Goal: Information Seeking & Learning: Learn about a topic

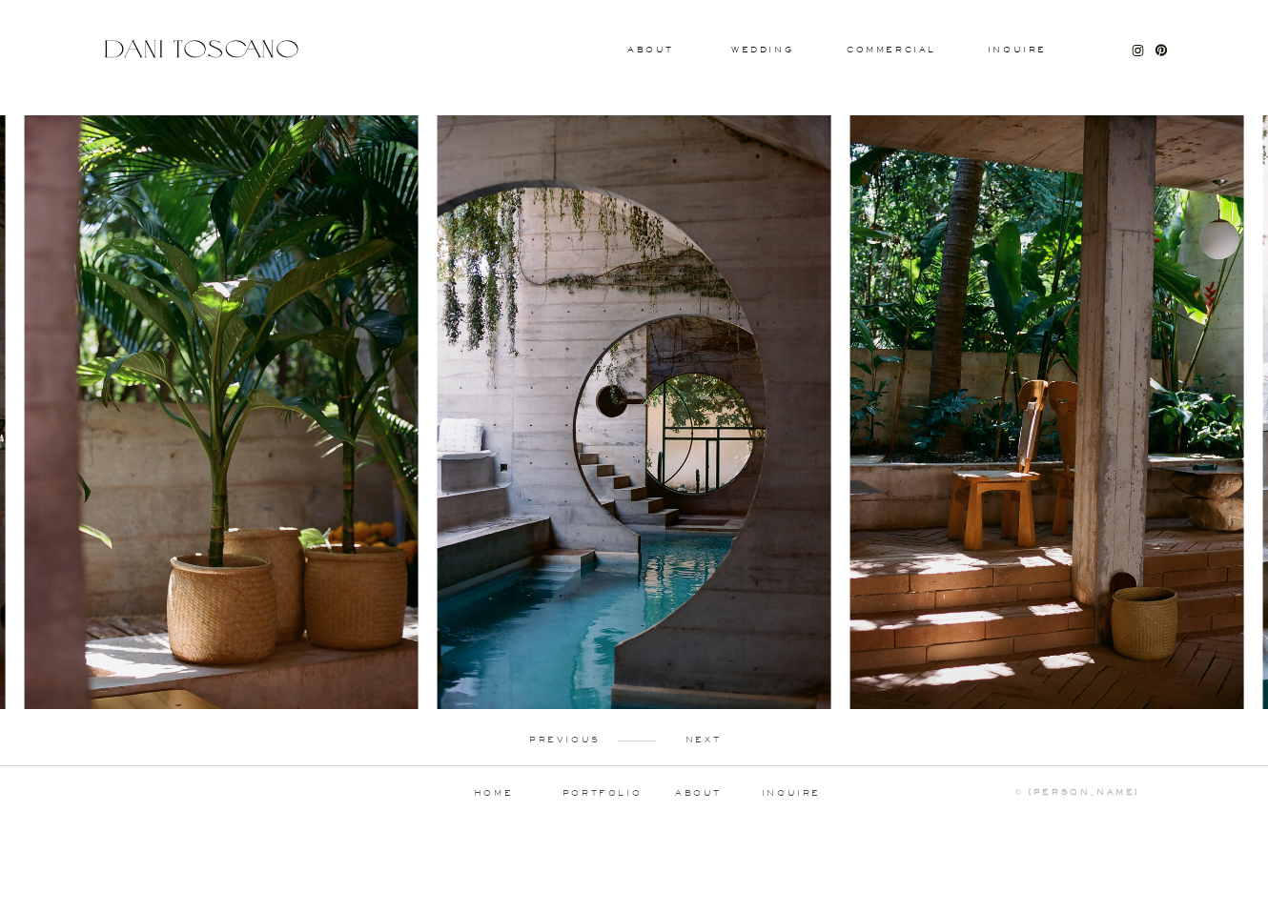
click at [707, 744] on p "next" at bounding box center [703, 740] width 94 height 9
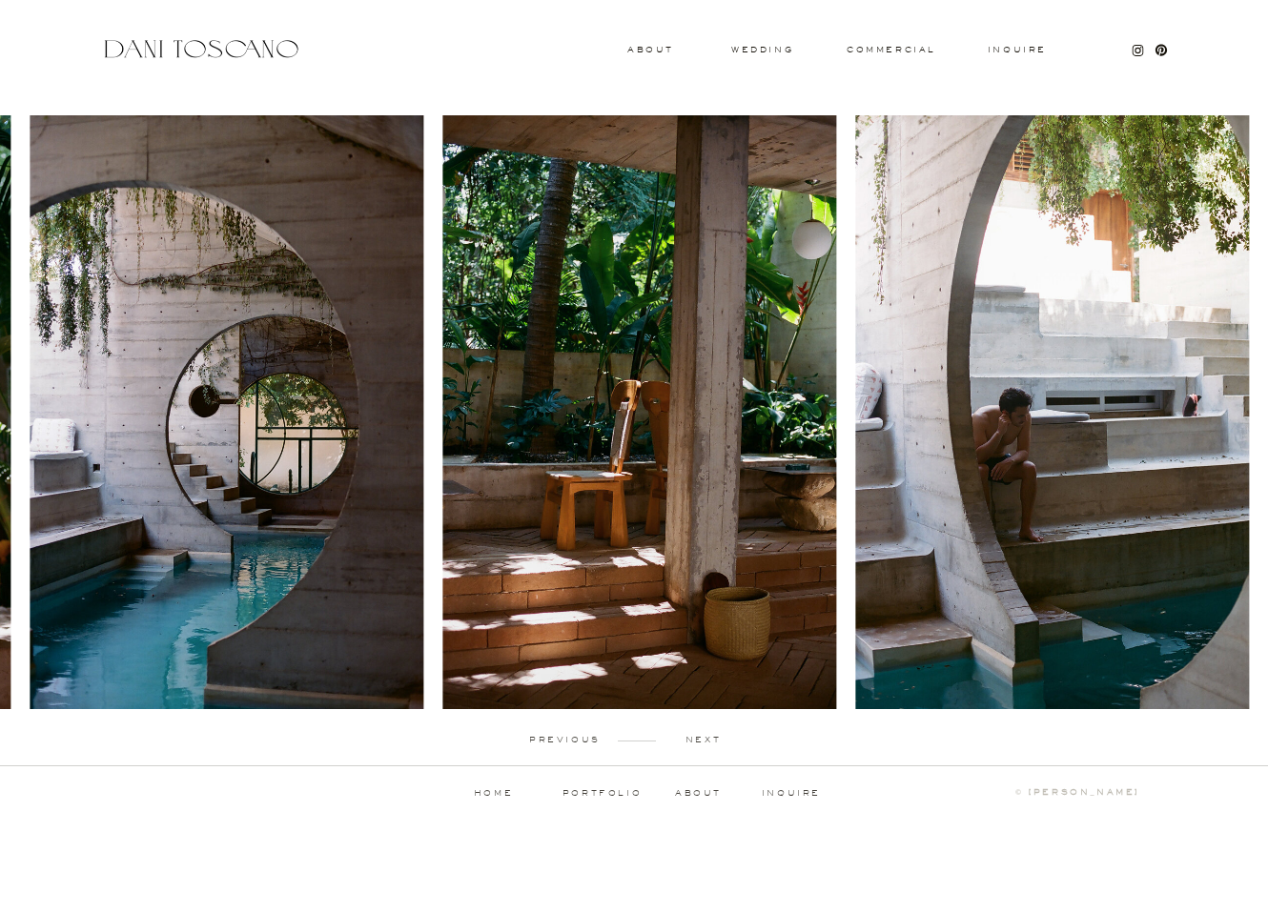
click at [707, 744] on p "next" at bounding box center [703, 740] width 94 height 9
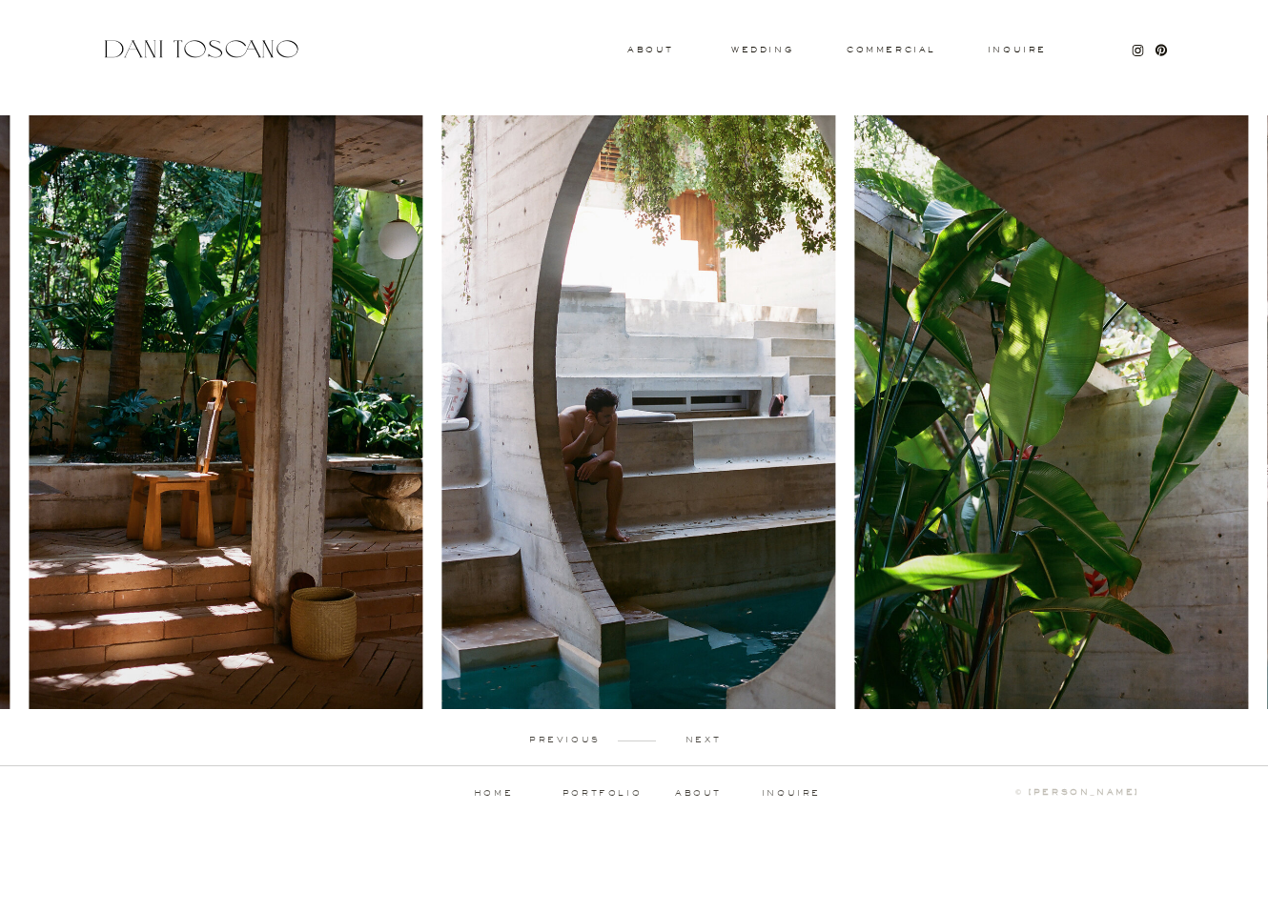
click at [707, 744] on p "next" at bounding box center [703, 740] width 94 height 9
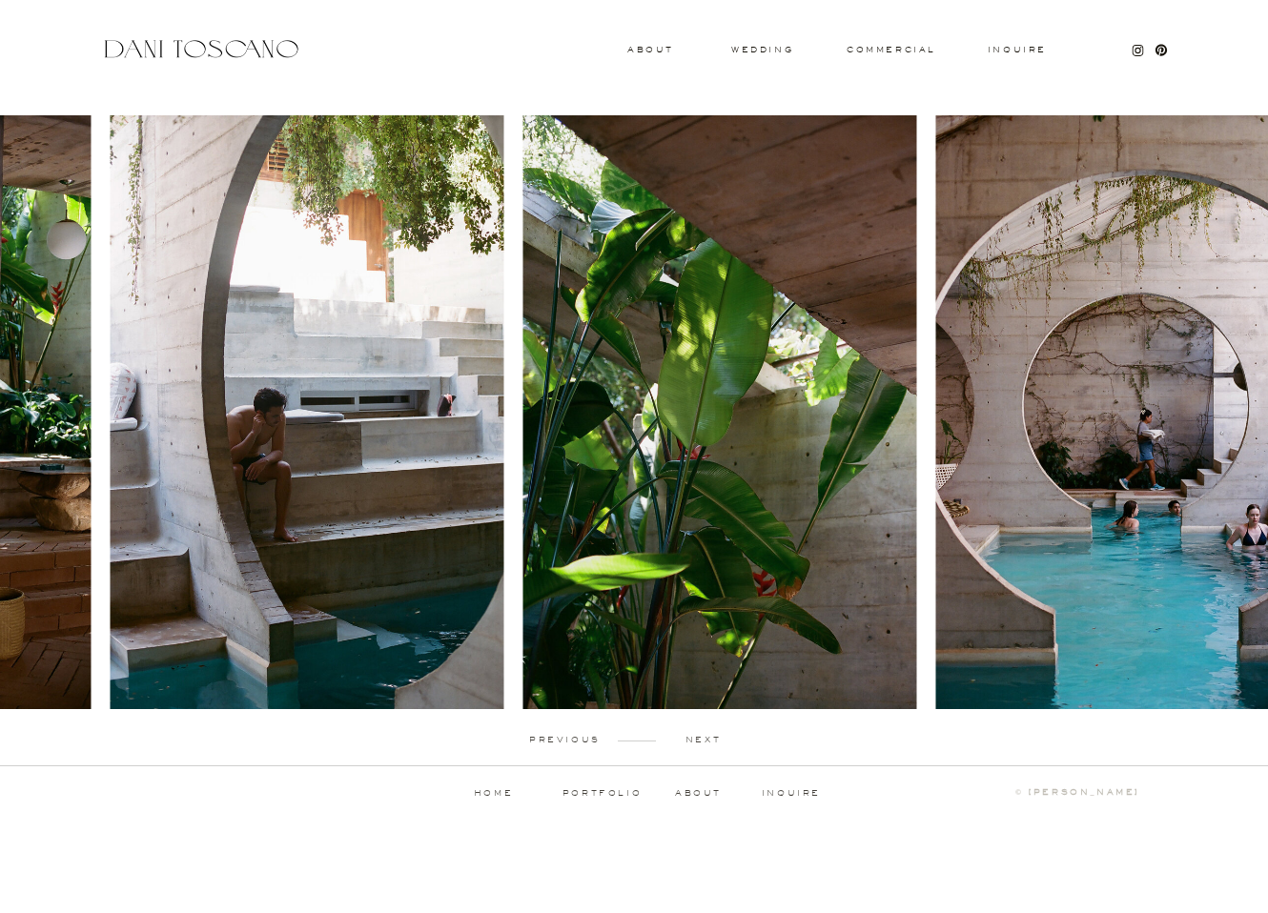
click at [707, 744] on p "next" at bounding box center [703, 740] width 94 height 9
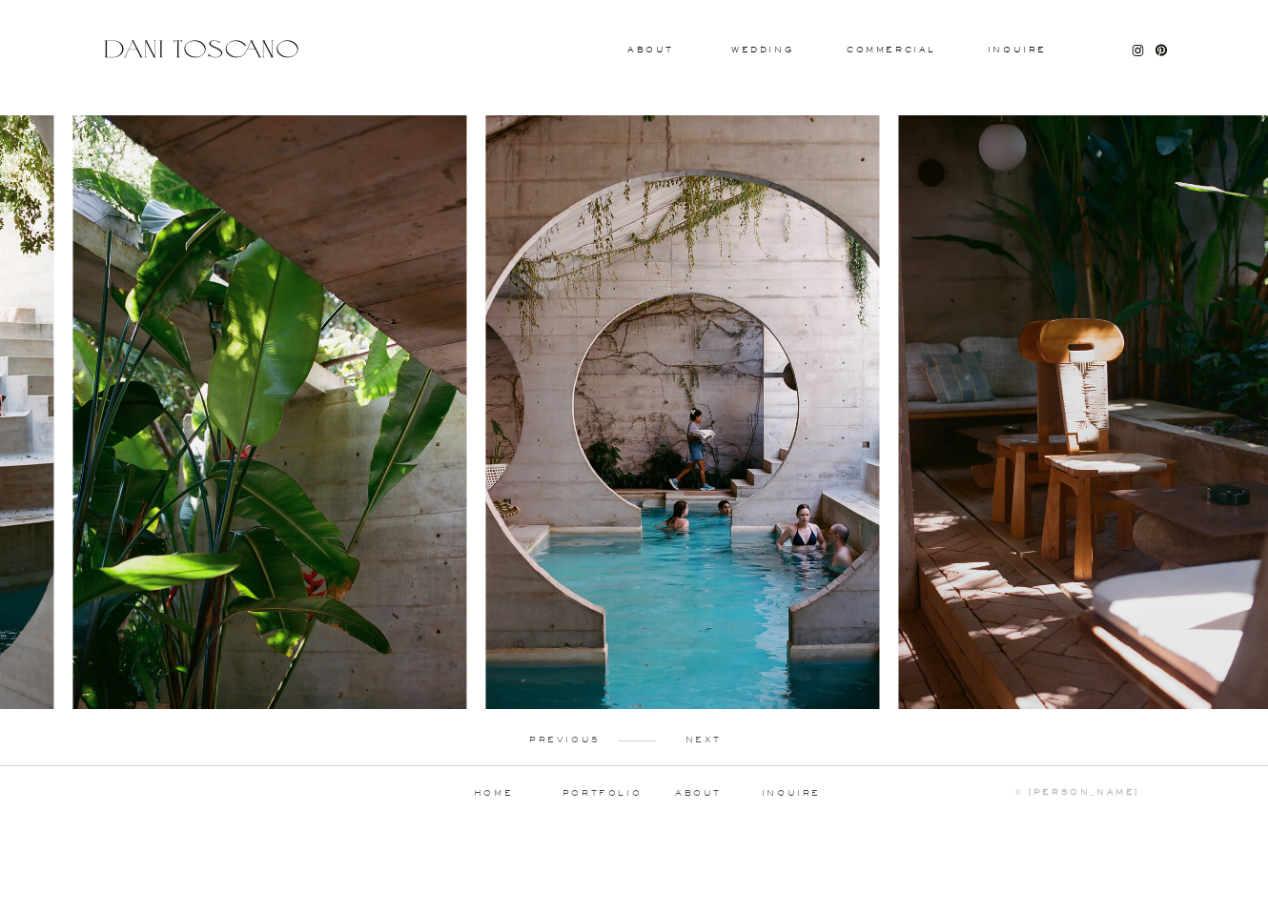
click at [707, 744] on p "next" at bounding box center [703, 740] width 94 height 9
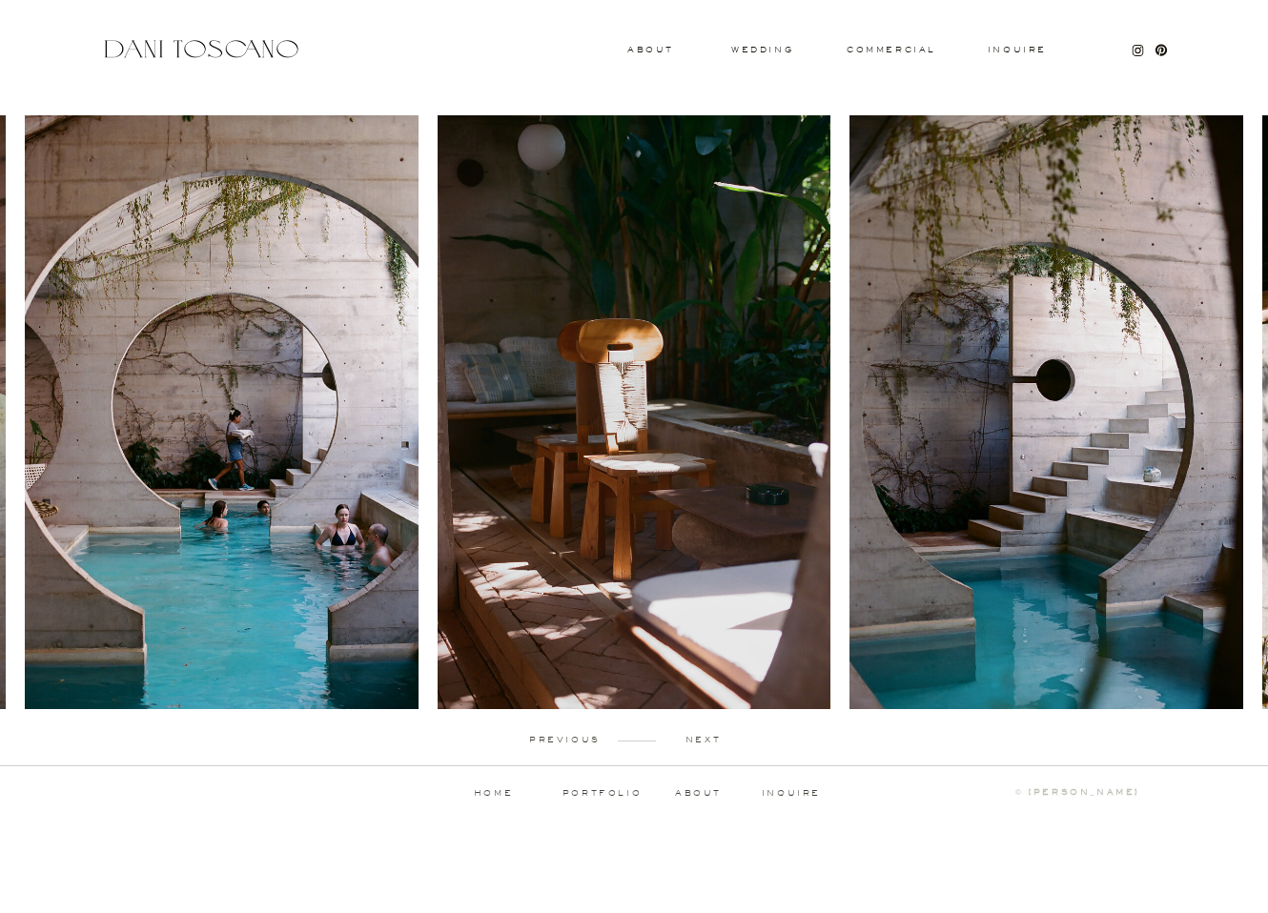
click at [707, 744] on p "next" at bounding box center [703, 740] width 94 height 9
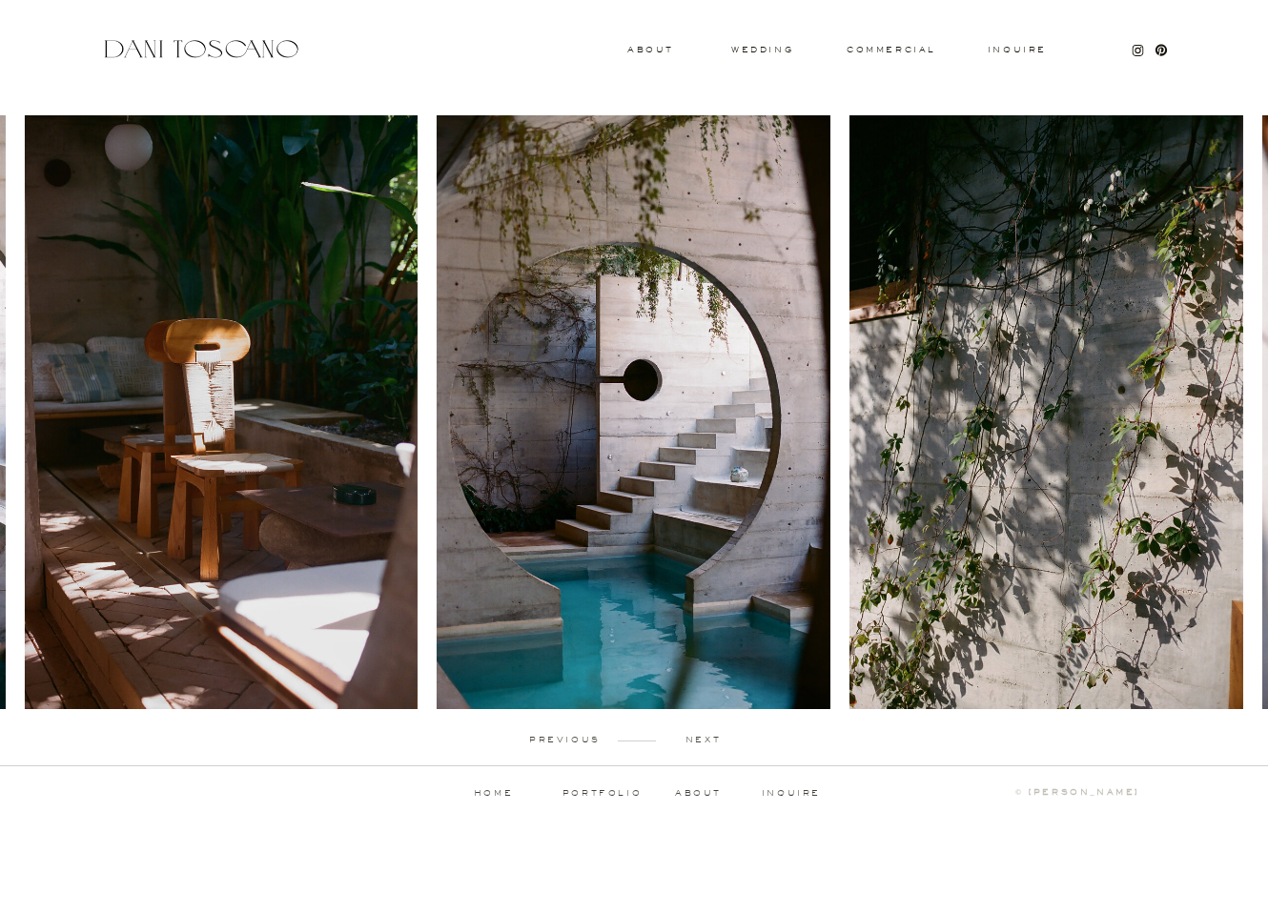
click at [707, 744] on p "next" at bounding box center [703, 740] width 94 height 9
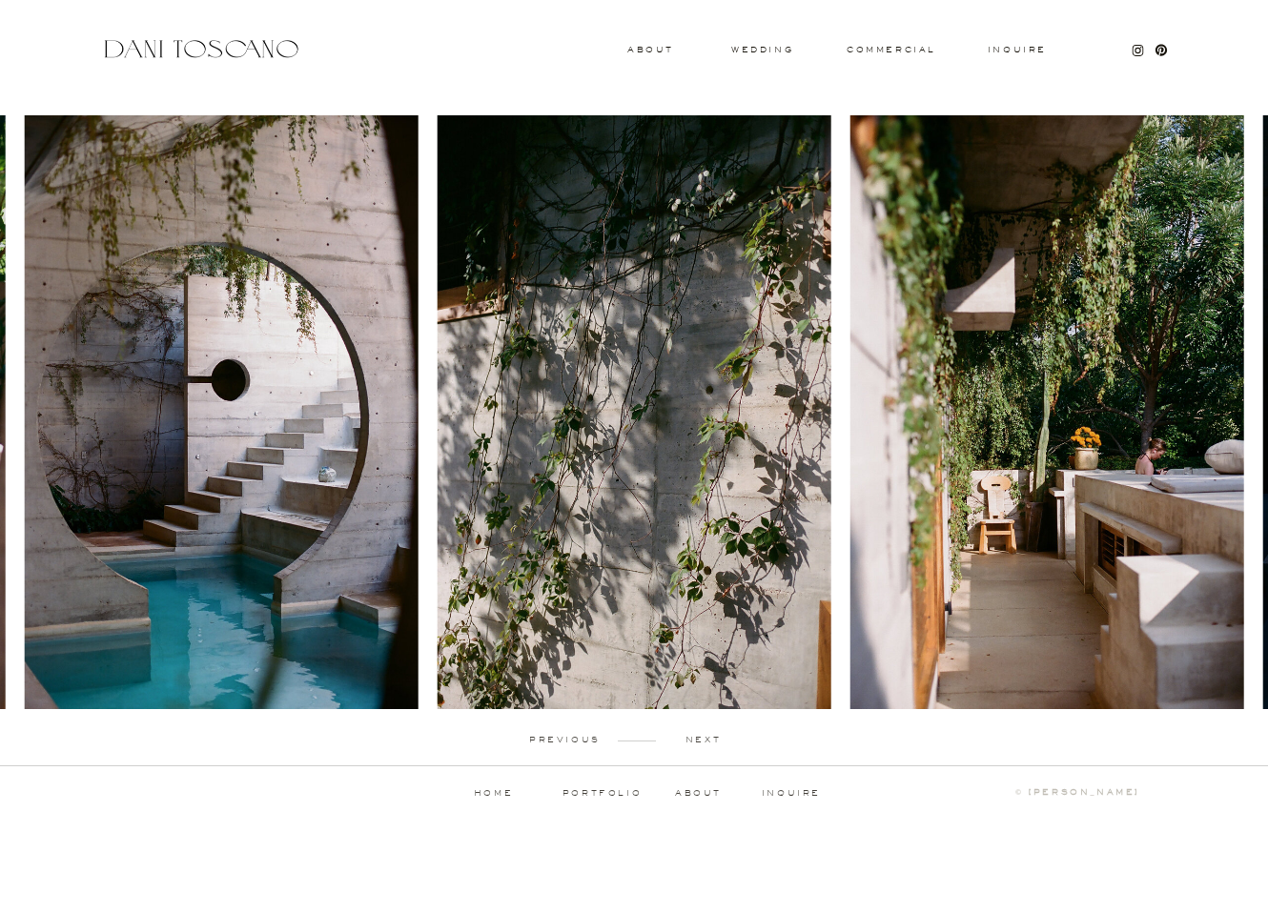
click at [707, 744] on p "next" at bounding box center [703, 740] width 94 height 9
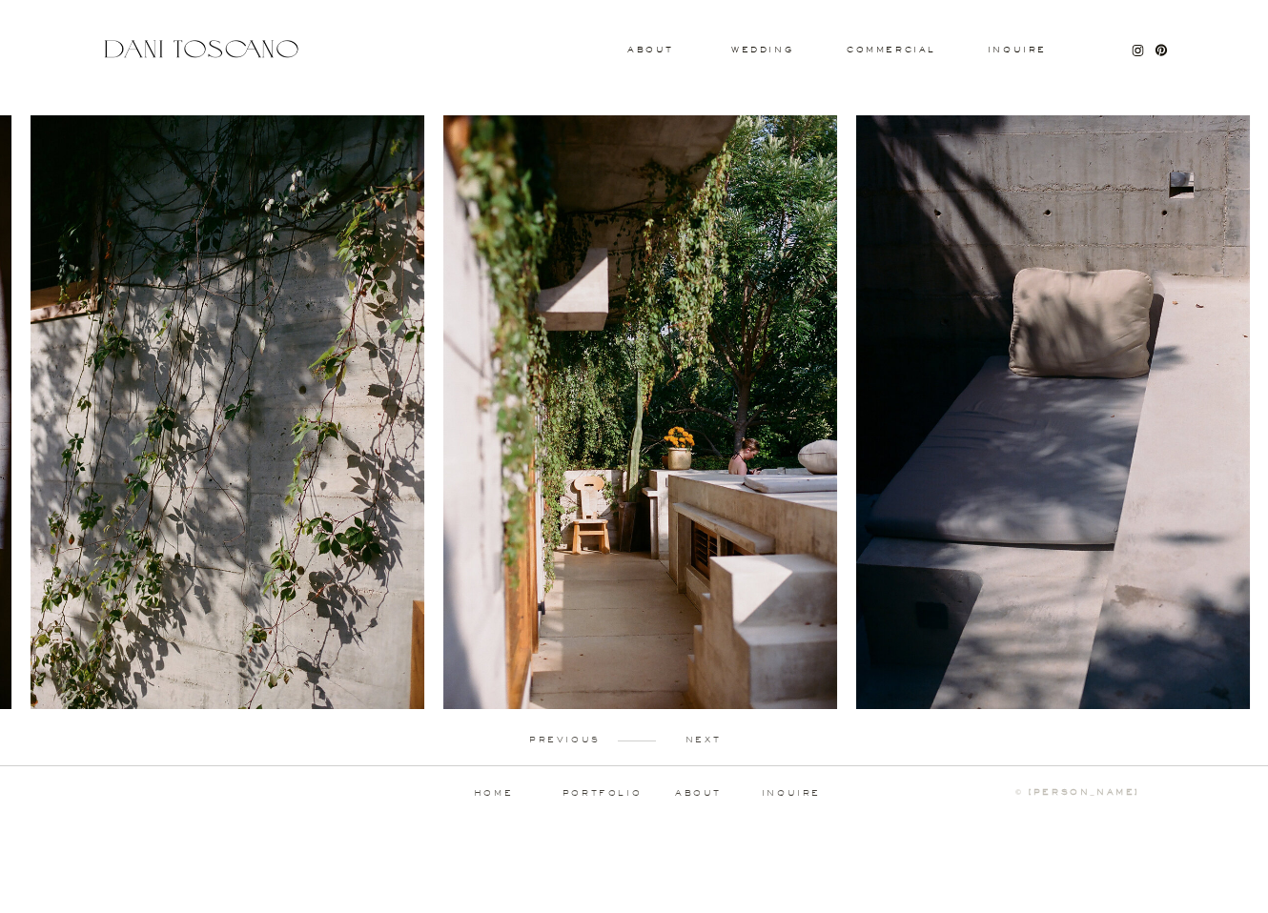
click at [707, 744] on p "next" at bounding box center [703, 740] width 94 height 9
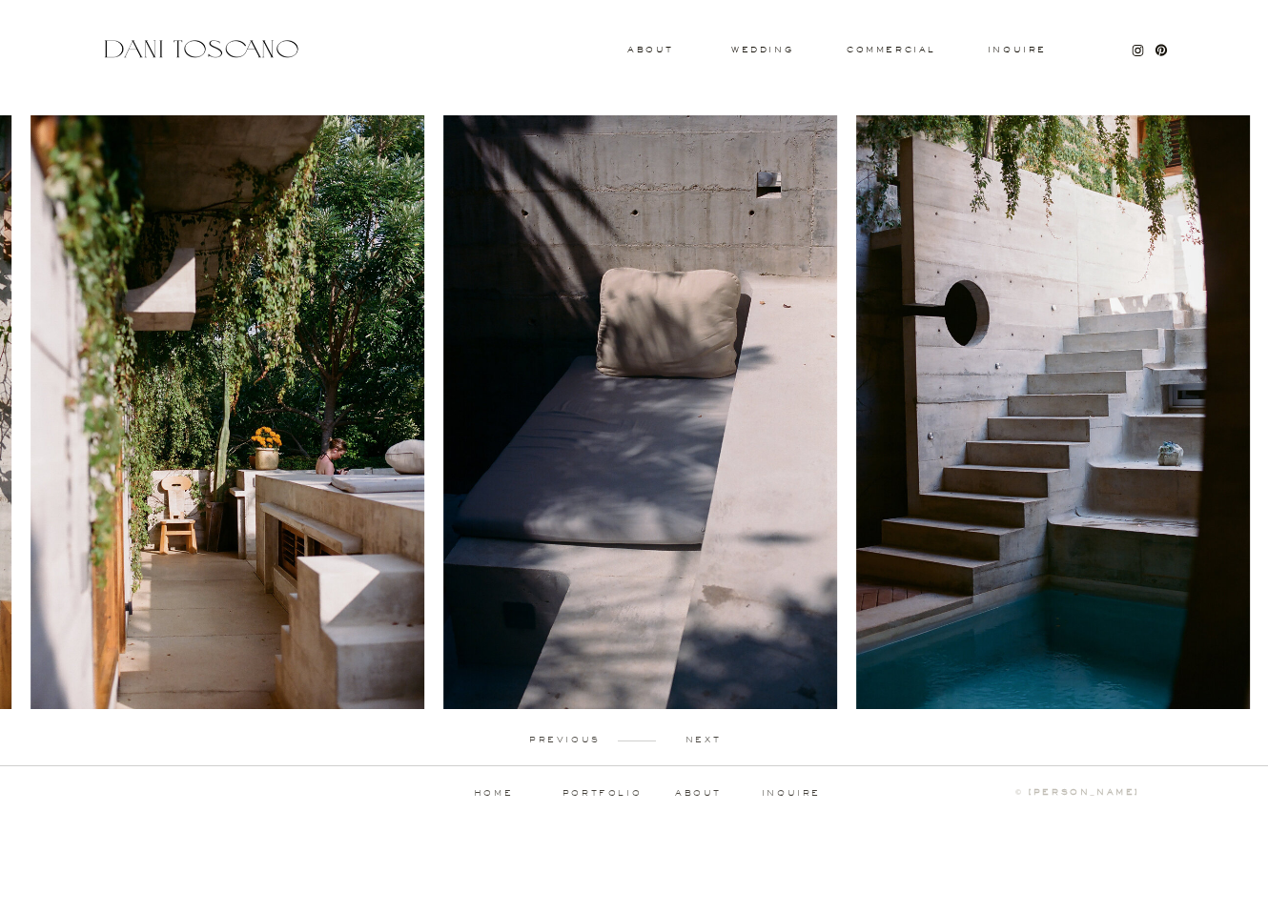
click at [707, 744] on p "next" at bounding box center [703, 740] width 94 height 9
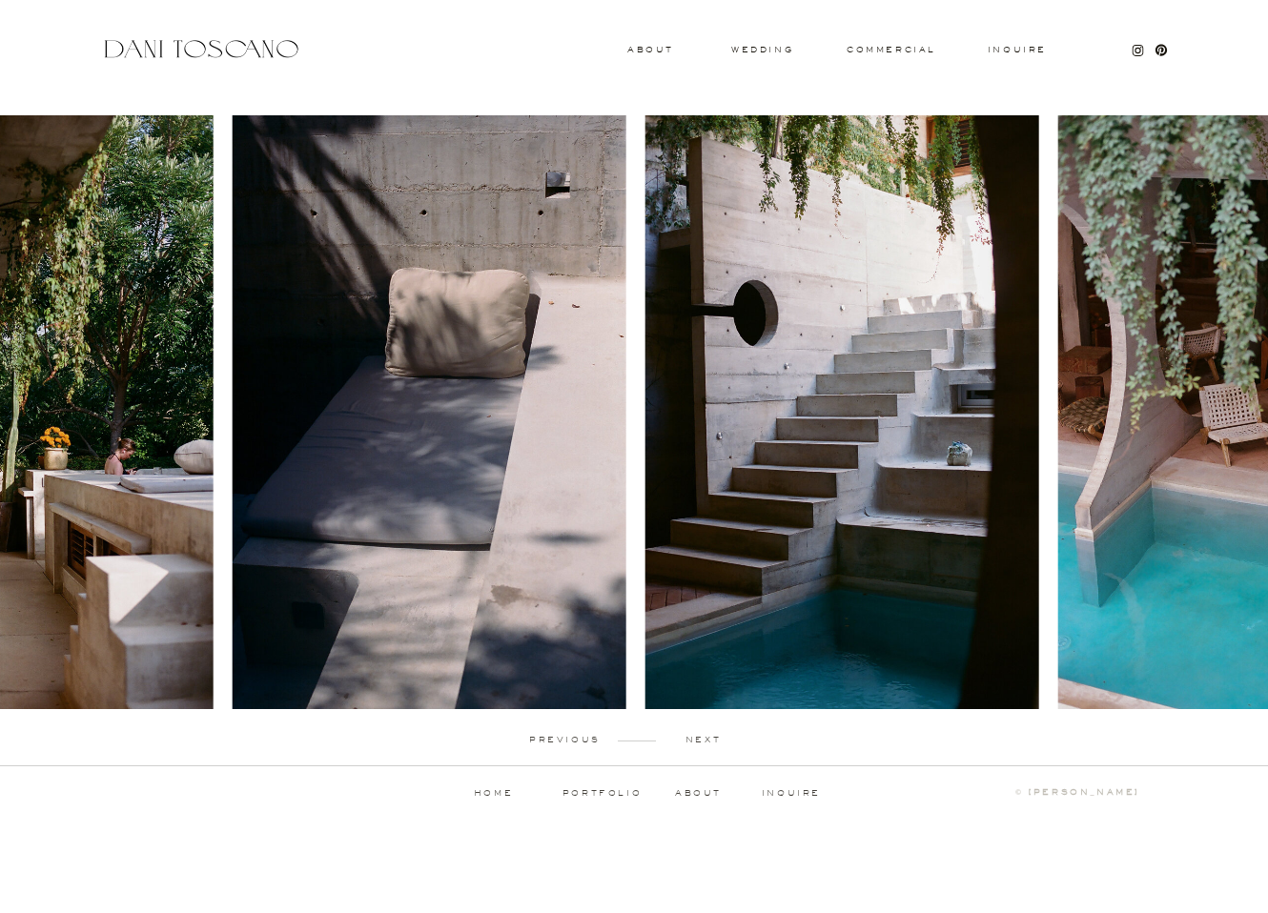
click at [707, 744] on p "next" at bounding box center [703, 740] width 94 height 9
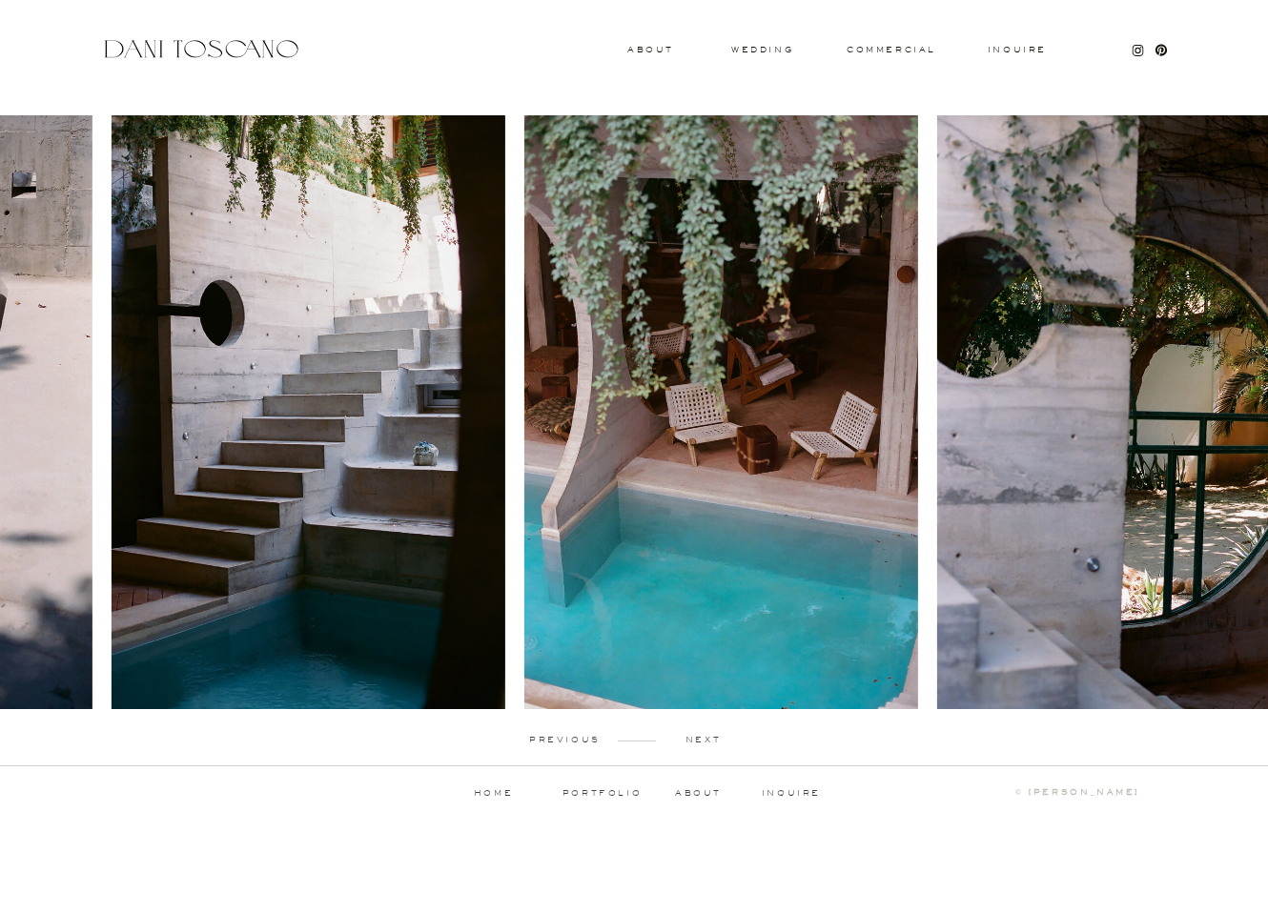
click at [707, 744] on p "next" at bounding box center [703, 740] width 94 height 9
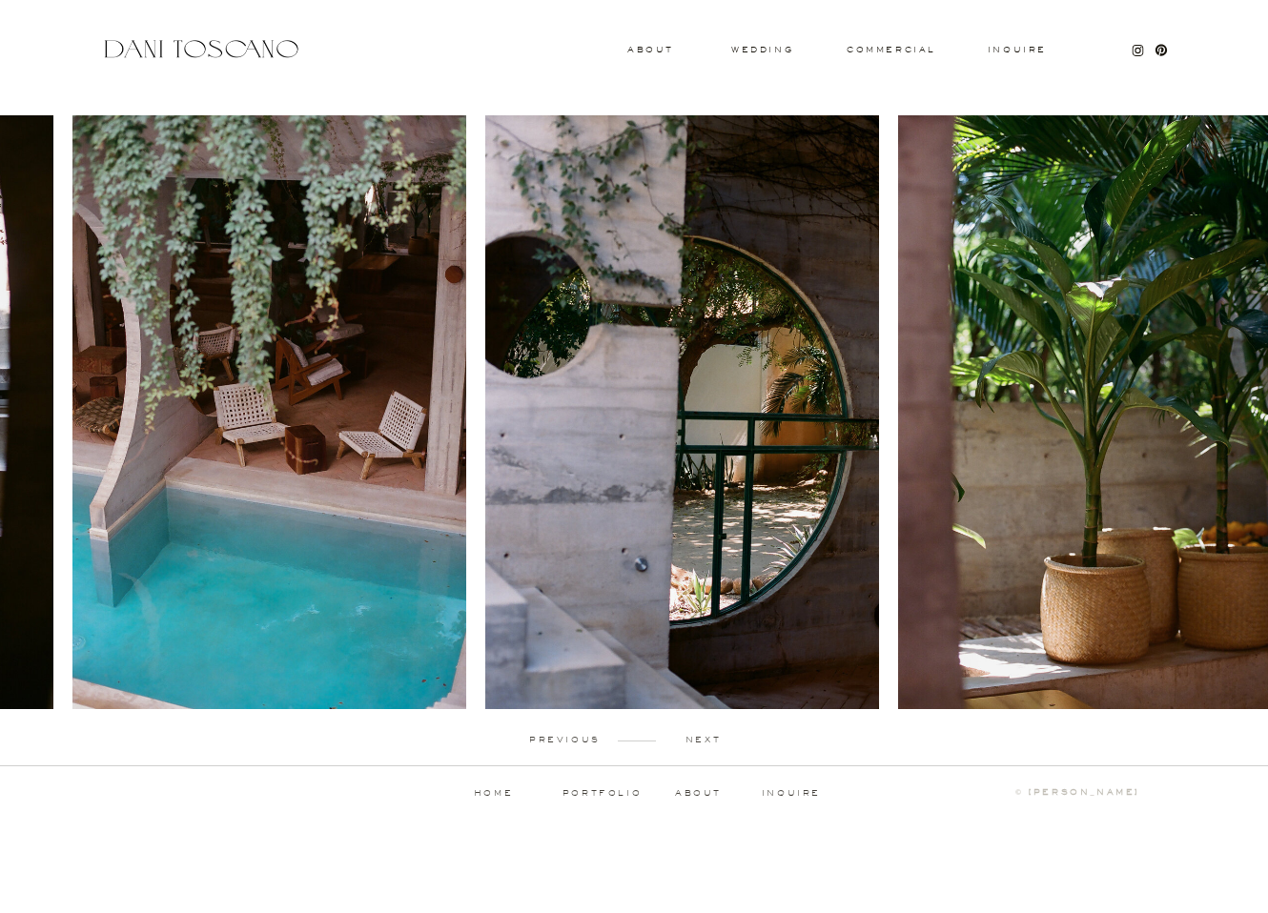
click at [707, 744] on p "next" at bounding box center [703, 740] width 94 height 9
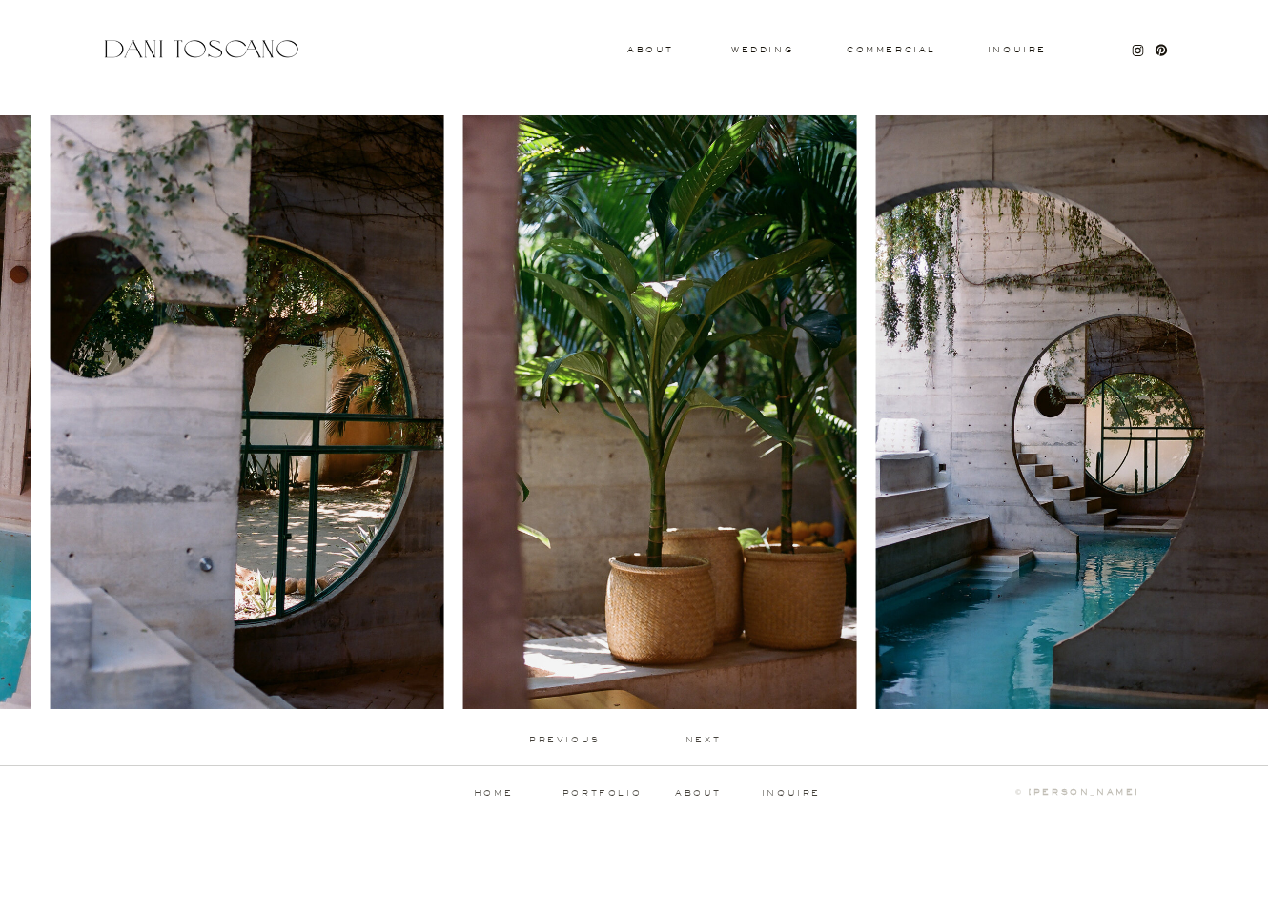
click at [707, 744] on p "next" at bounding box center [703, 740] width 94 height 9
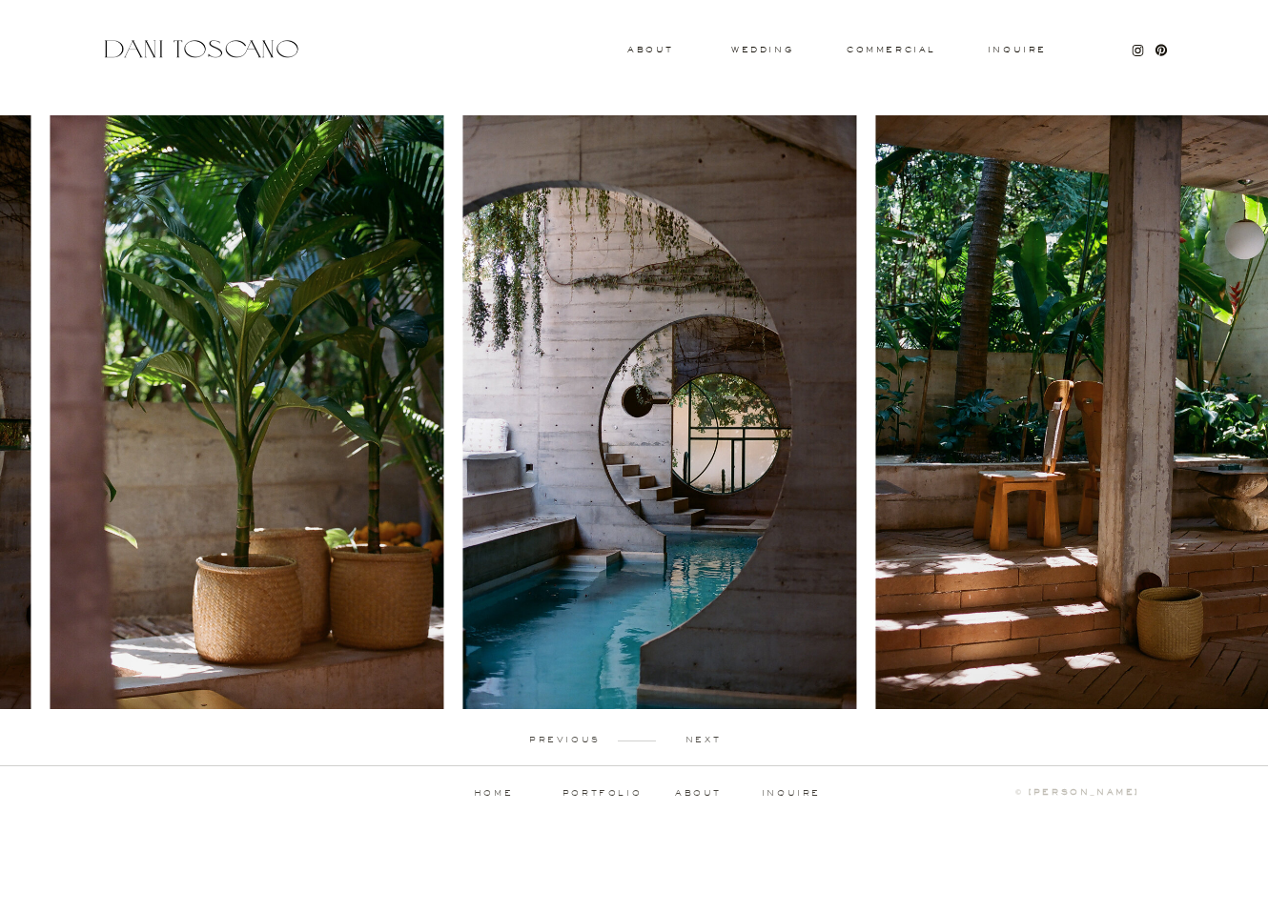
click at [707, 744] on p "next" at bounding box center [703, 740] width 94 height 9
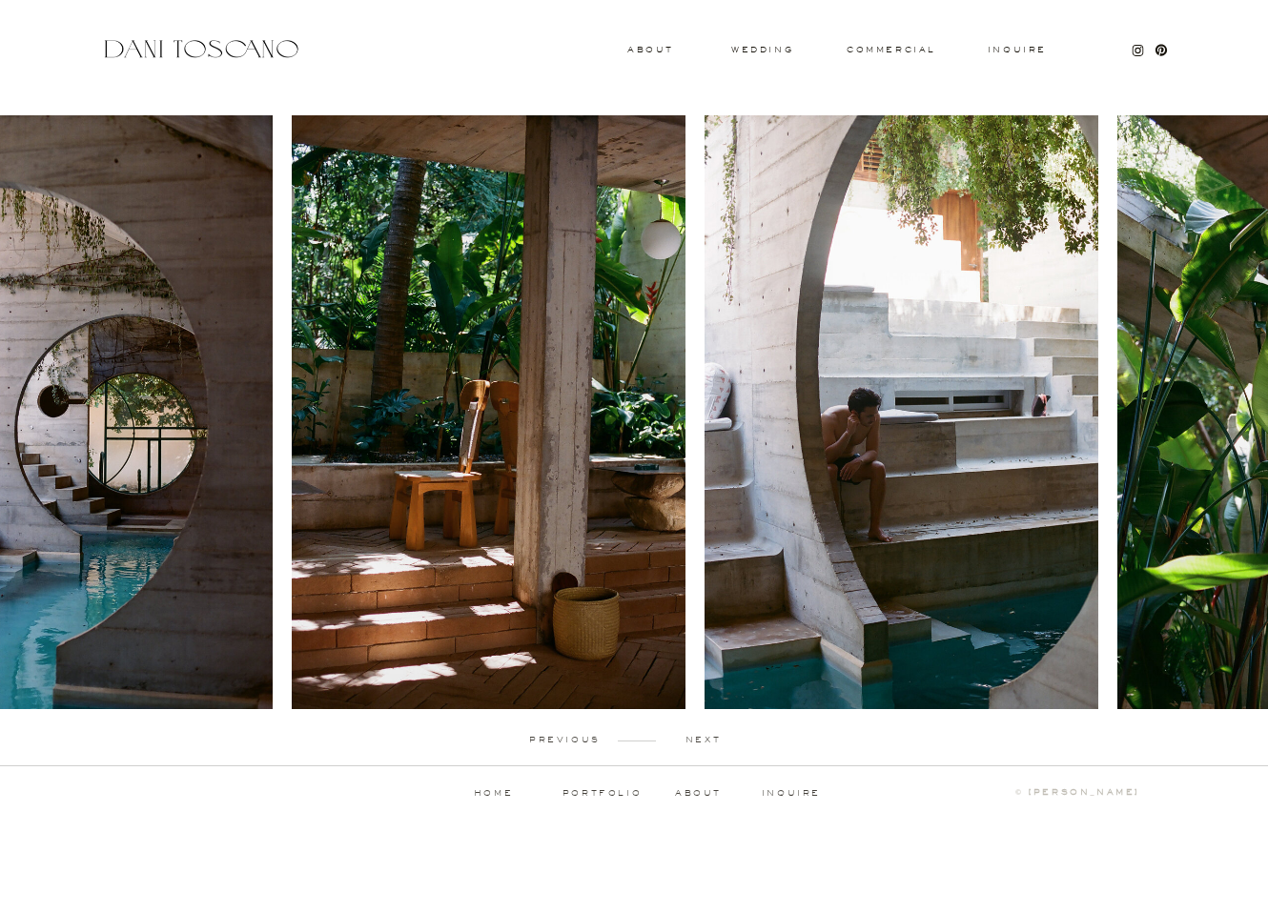
click at [707, 744] on p "next" at bounding box center [703, 740] width 94 height 9
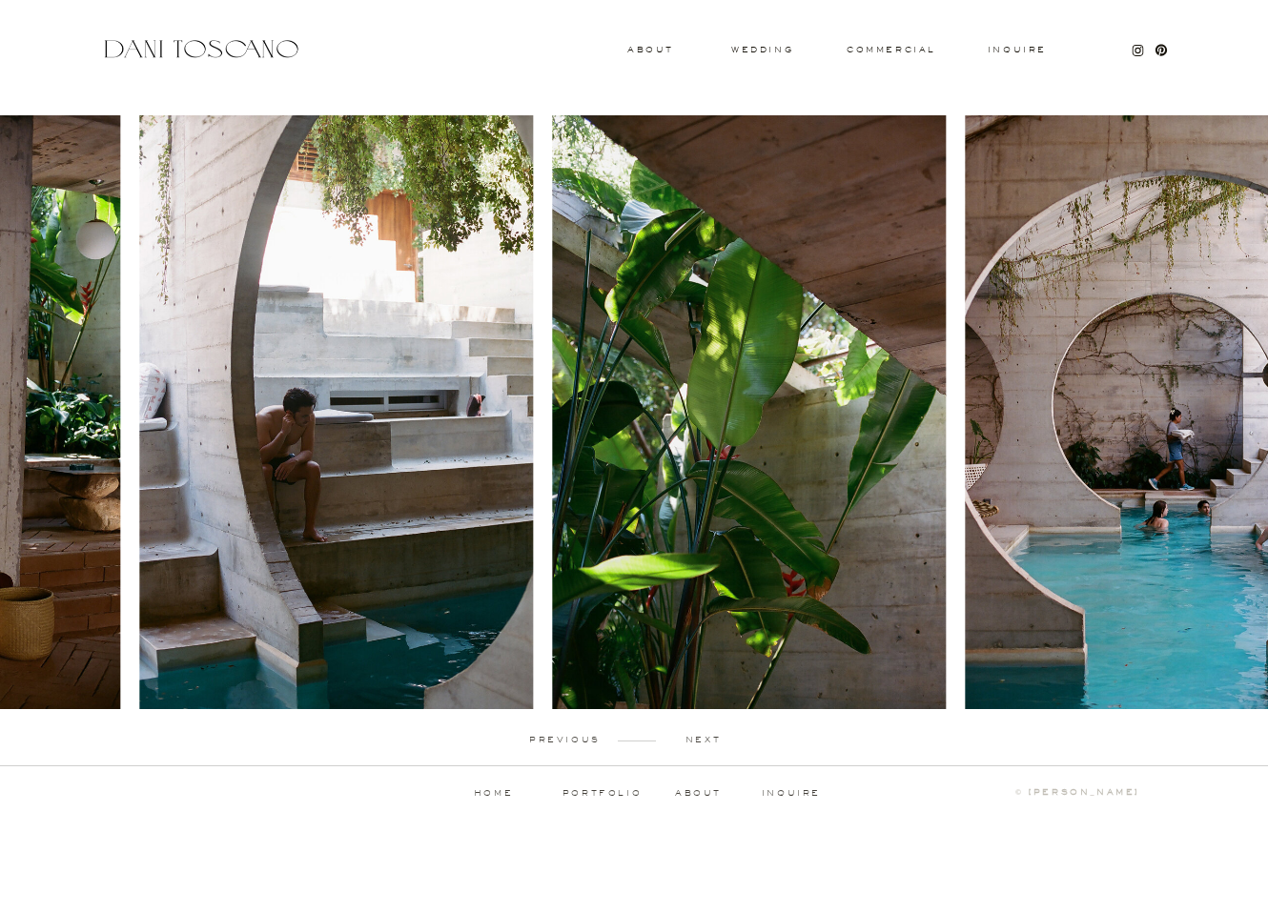
click at [707, 744] on p "next" at bounding box center [703, 740] width 94 height 9
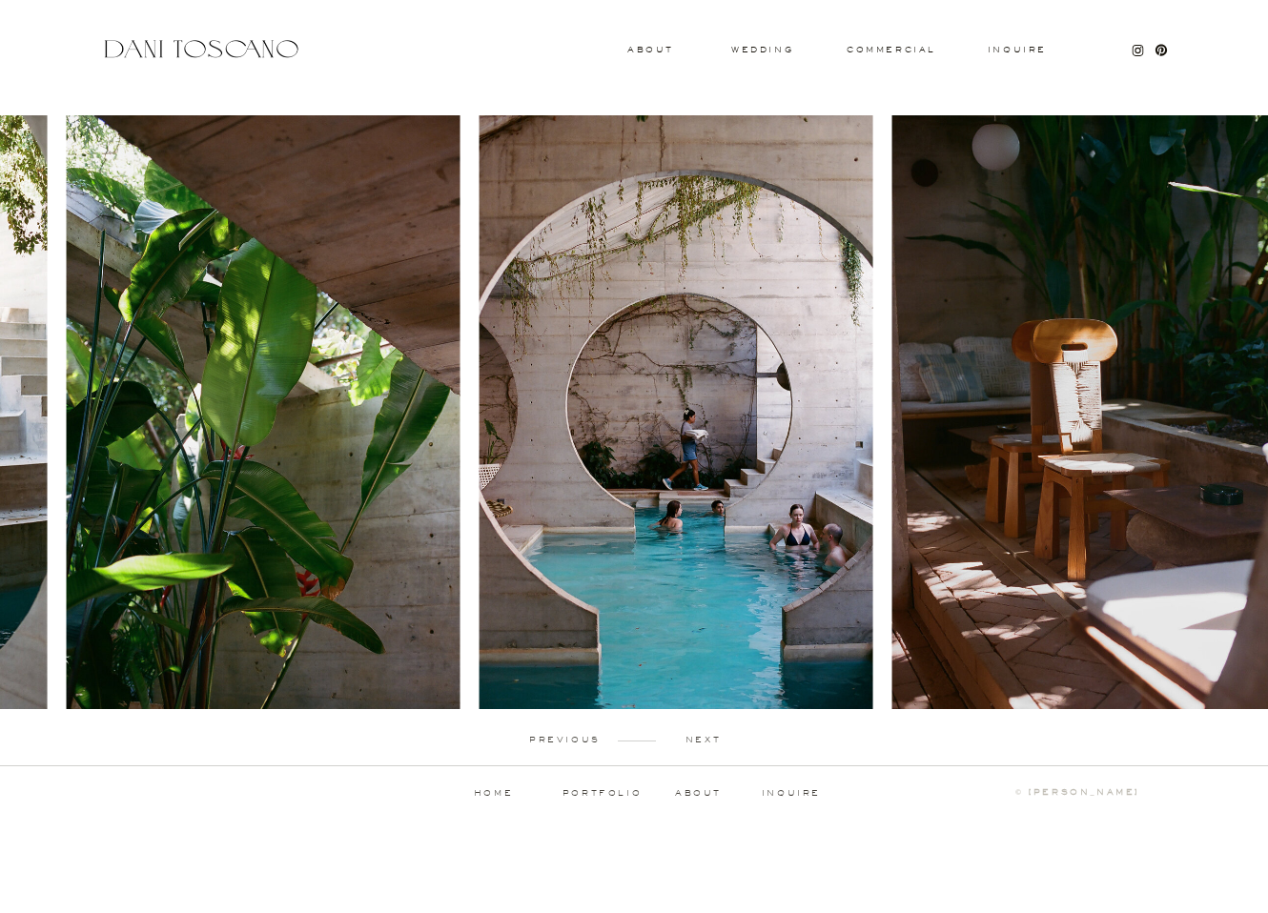
click at [707, 744] on p "next" at bounding box center [703, 740] width 94 height 9
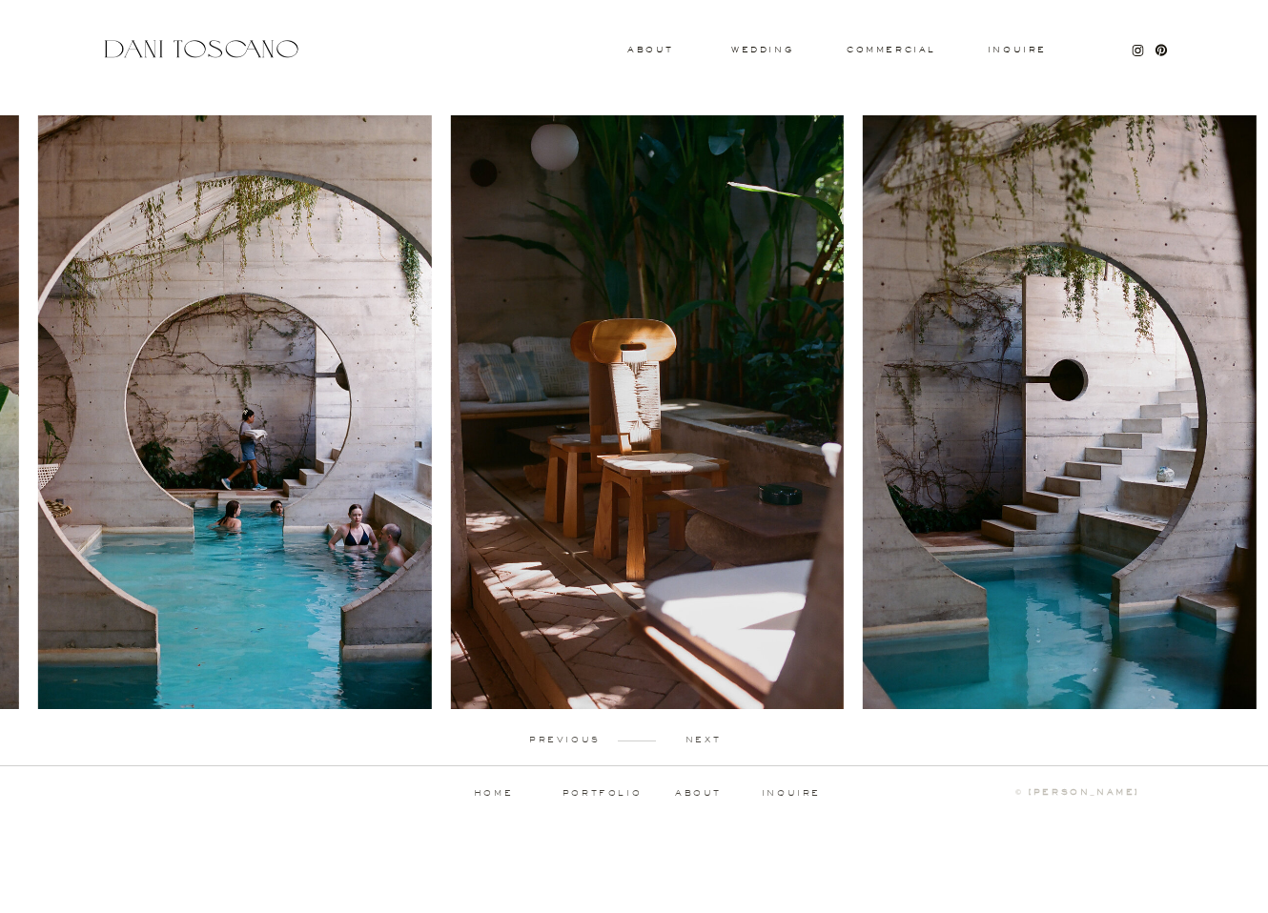
click at [707, 744] on p "next" at bounding box center [703, 740] width 94 height 9
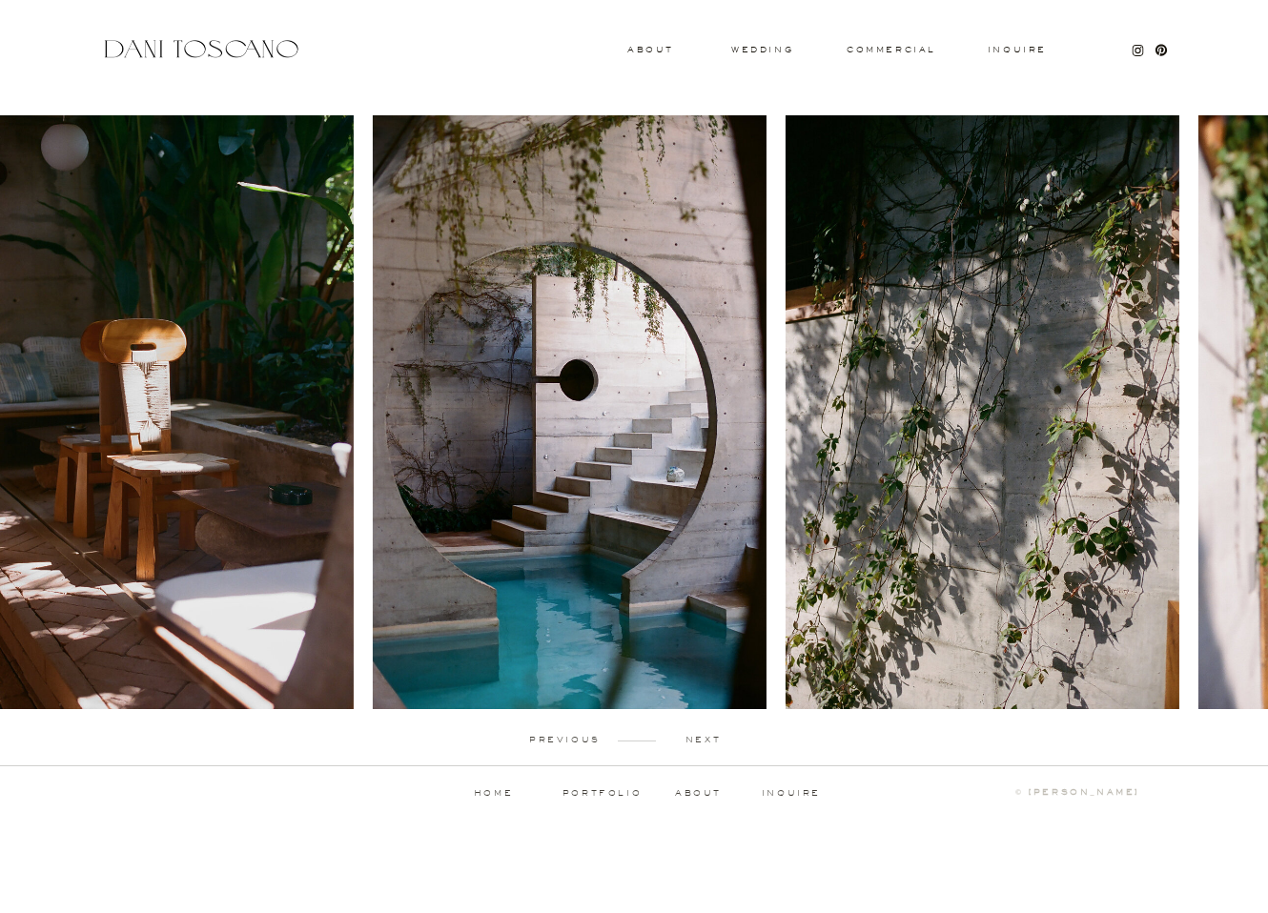
click at [707, 744] on p "next" at bounding box center [703, 740] width 94 height 9
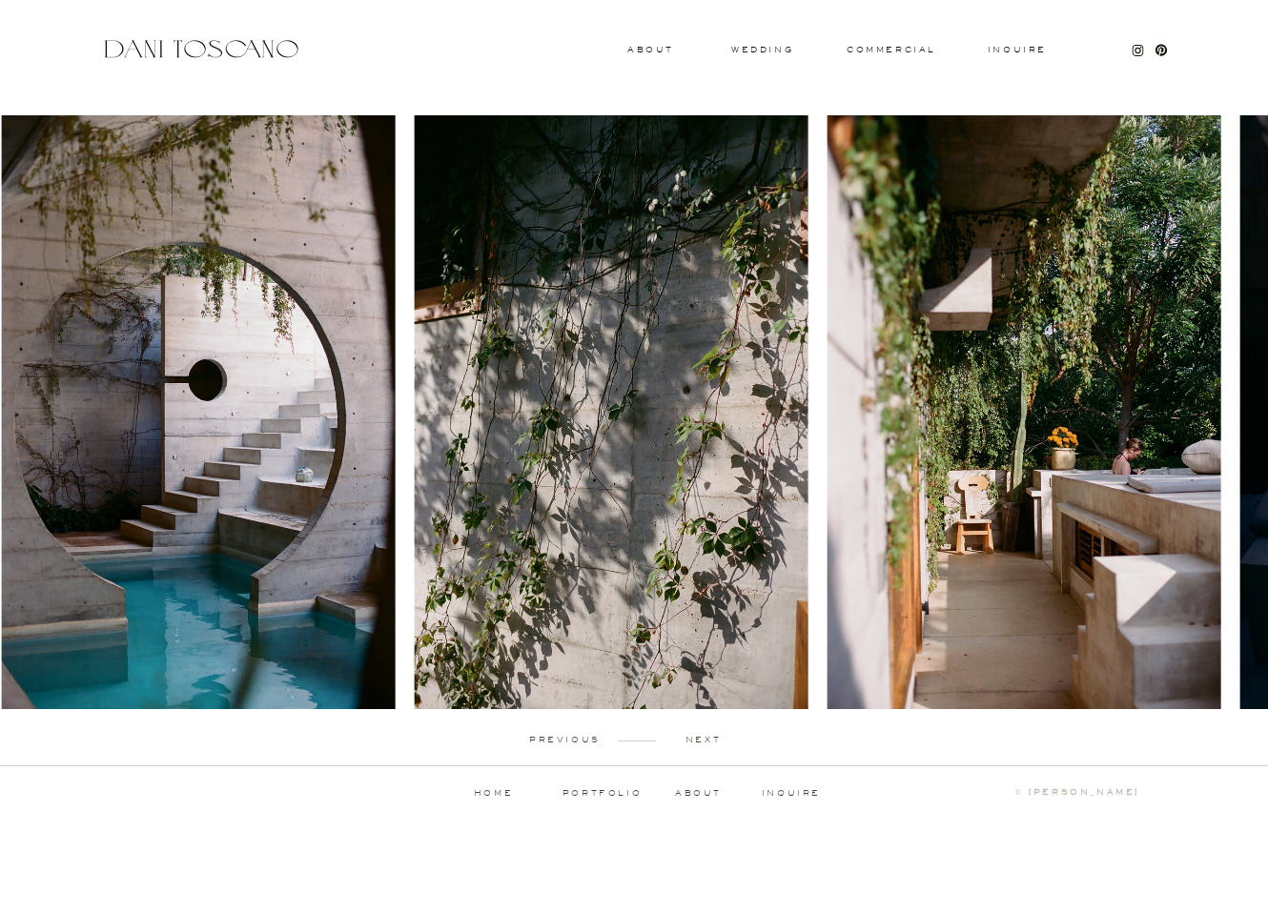
click at [707, 744] on p "next" at bounding box center [703, 740] width 94 height 9
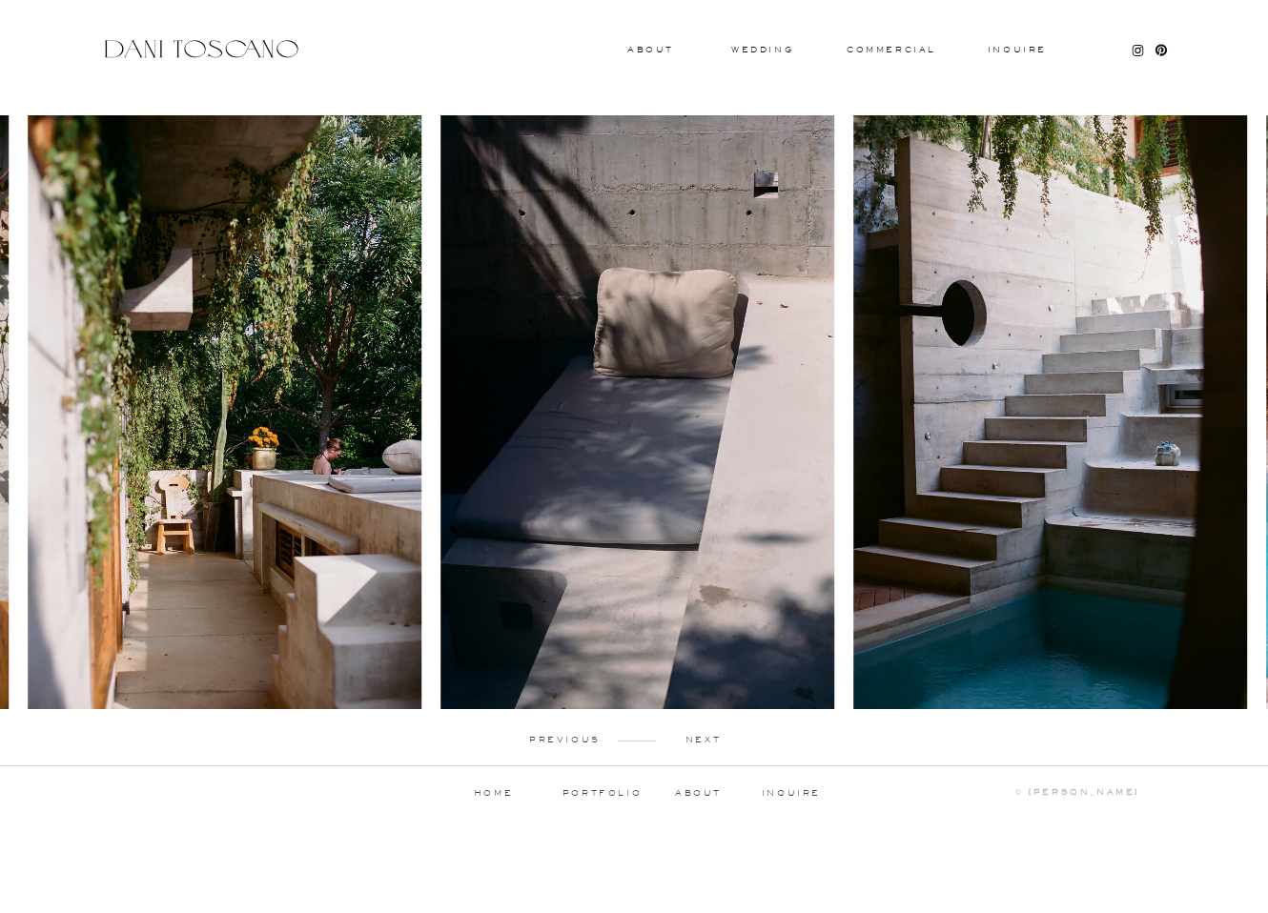
click at [707, 744] on p "next" at bounding box center [703, 740] width 94 height 9
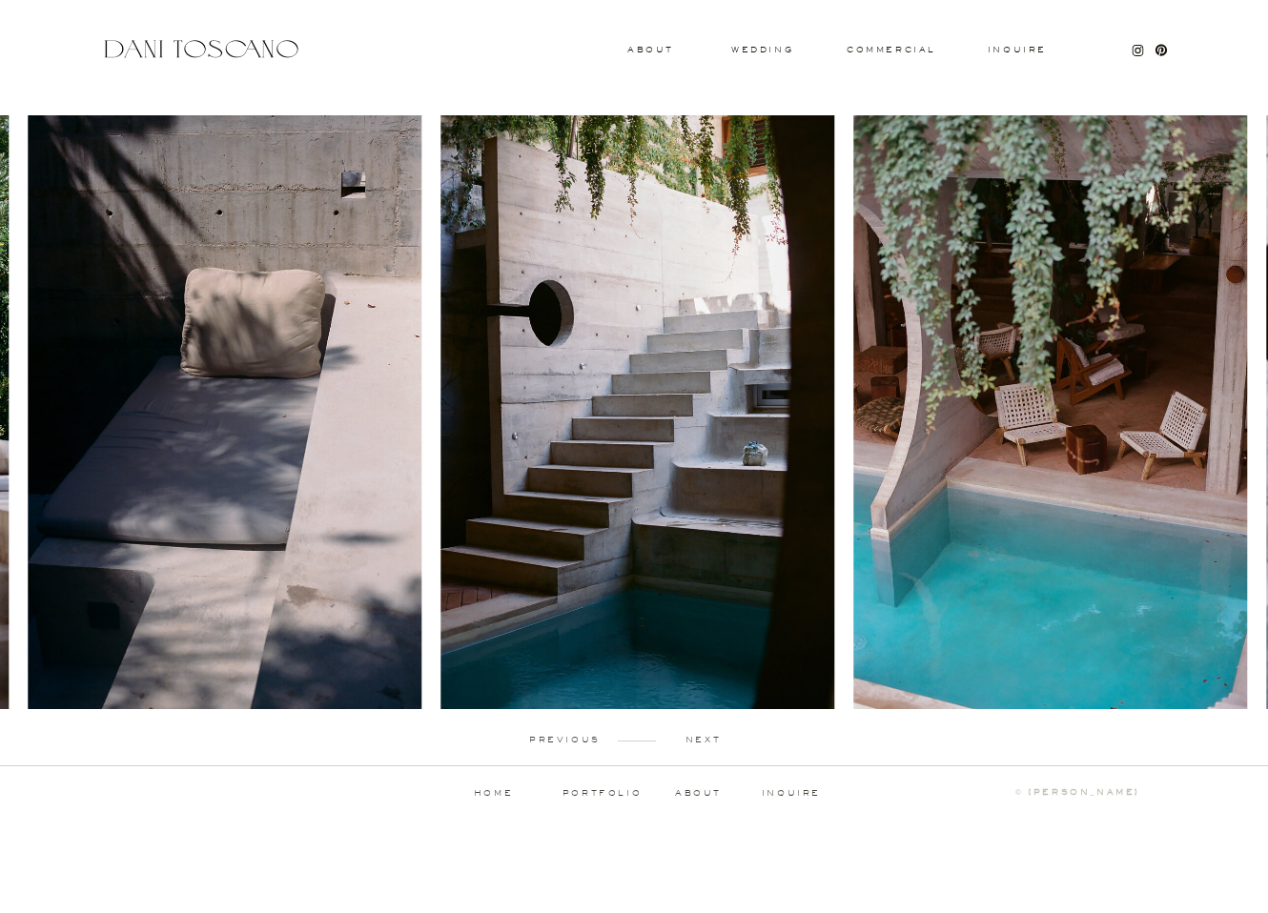
click at [707, 744] on p "next" at bounding box center [703, 740] width 94 height 9
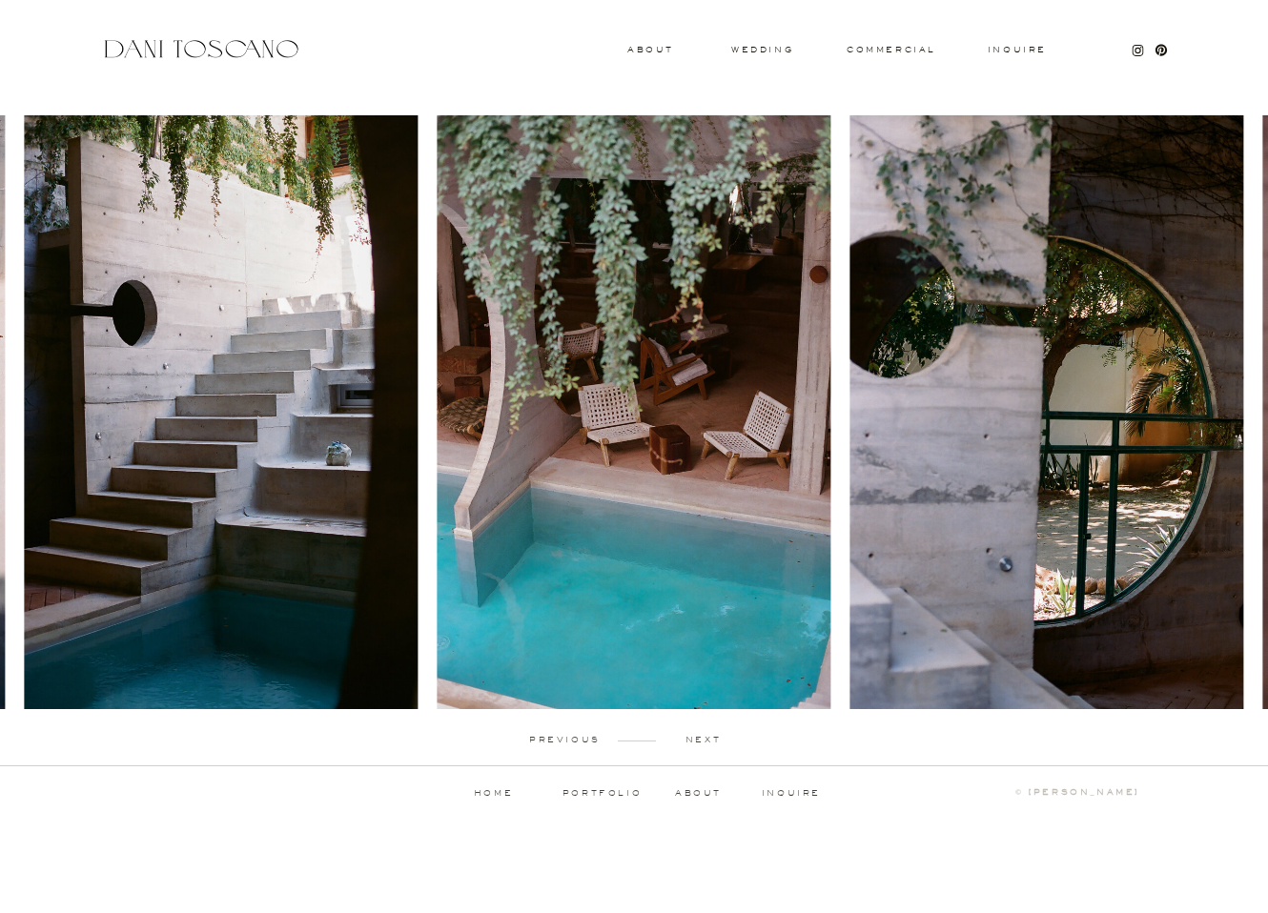
click at [707, 744] on p "next" at bounding box center [703, 740] width 94 height 9
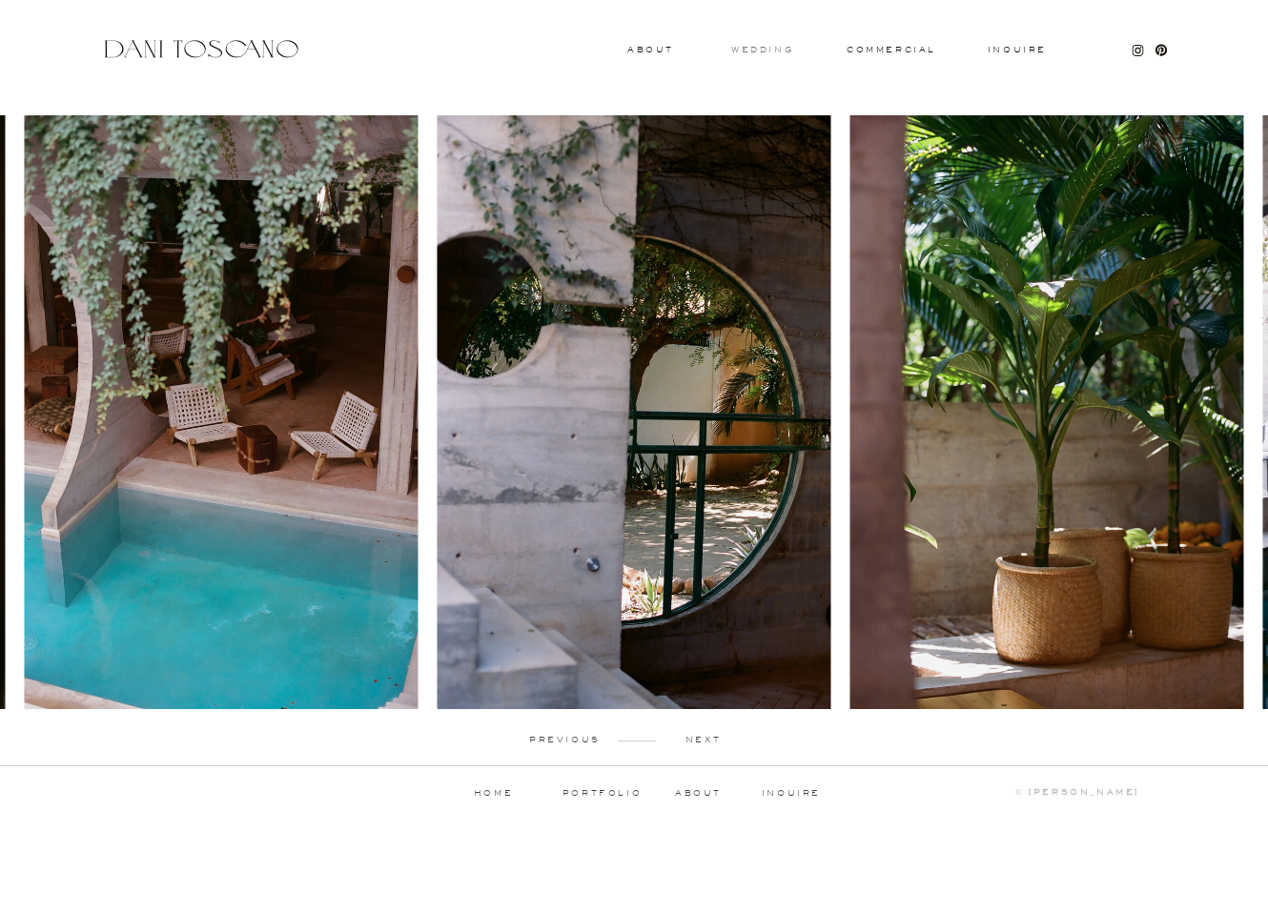
click at [767, 46] on h3 "wedding" at bounding box center [762, 49] width 62 height 7
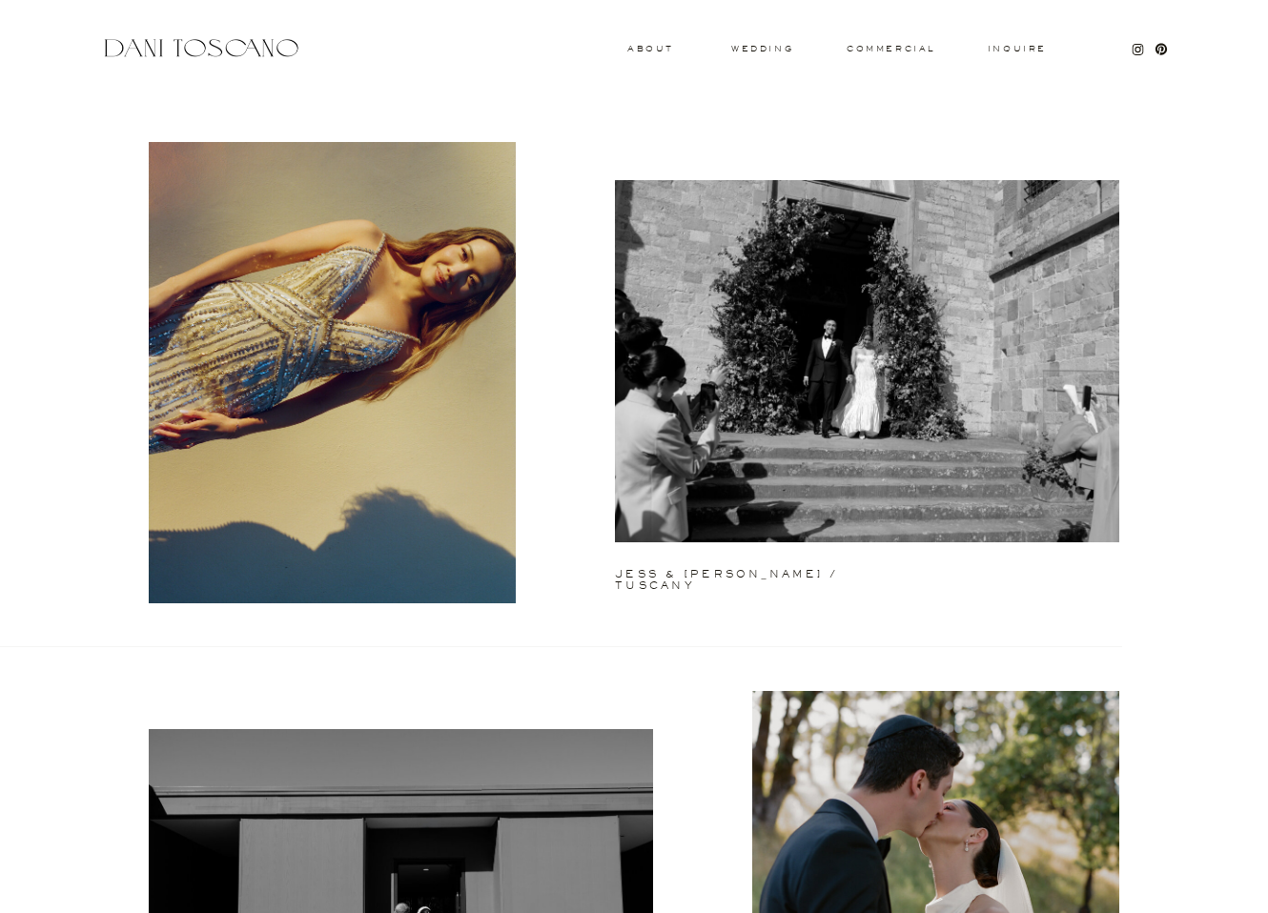
click at [192, 55] on div at bounding box center [201, 48] width 202 height 26
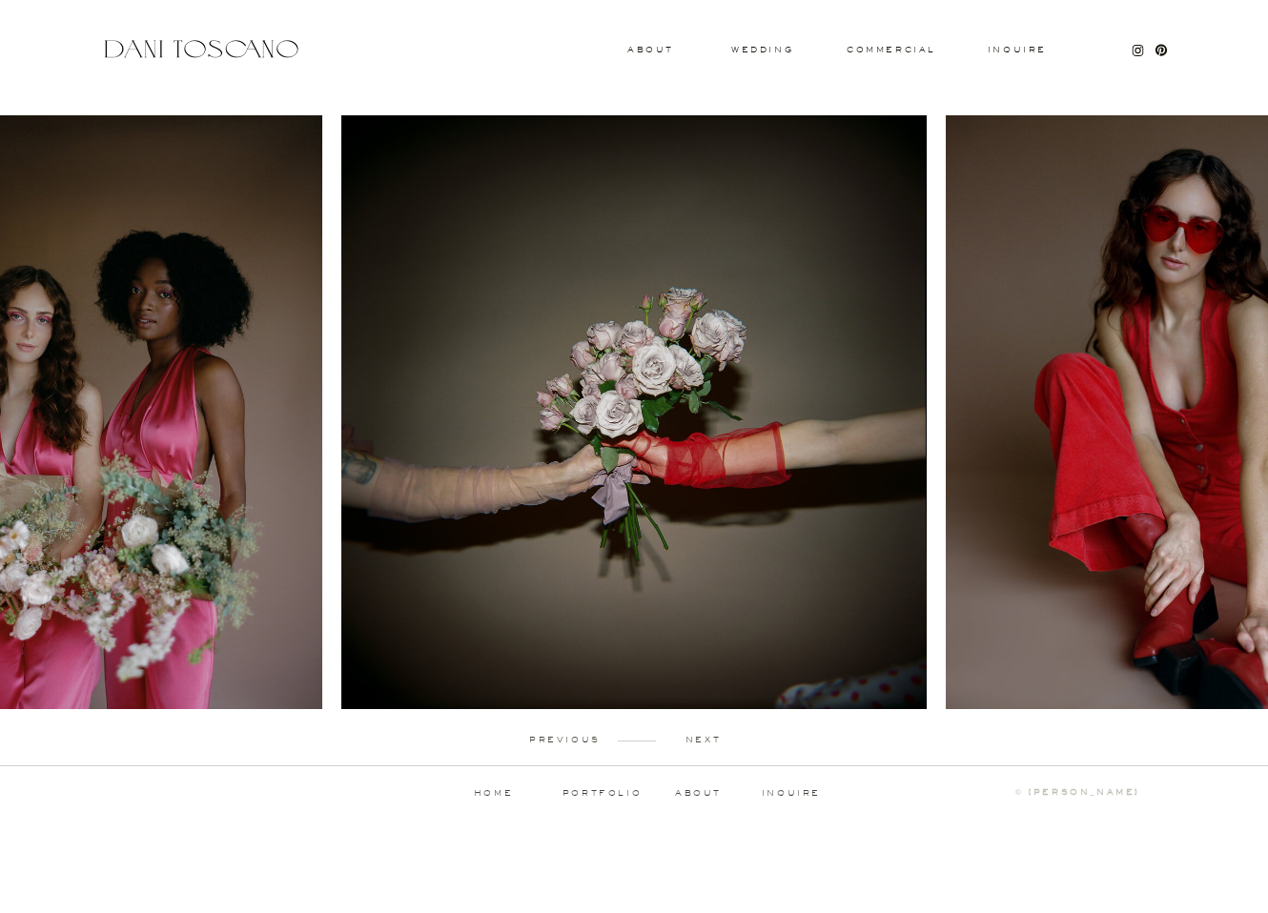
click at [701, 738] on p "next" at bounding box center [703, 740] width 94 height 9
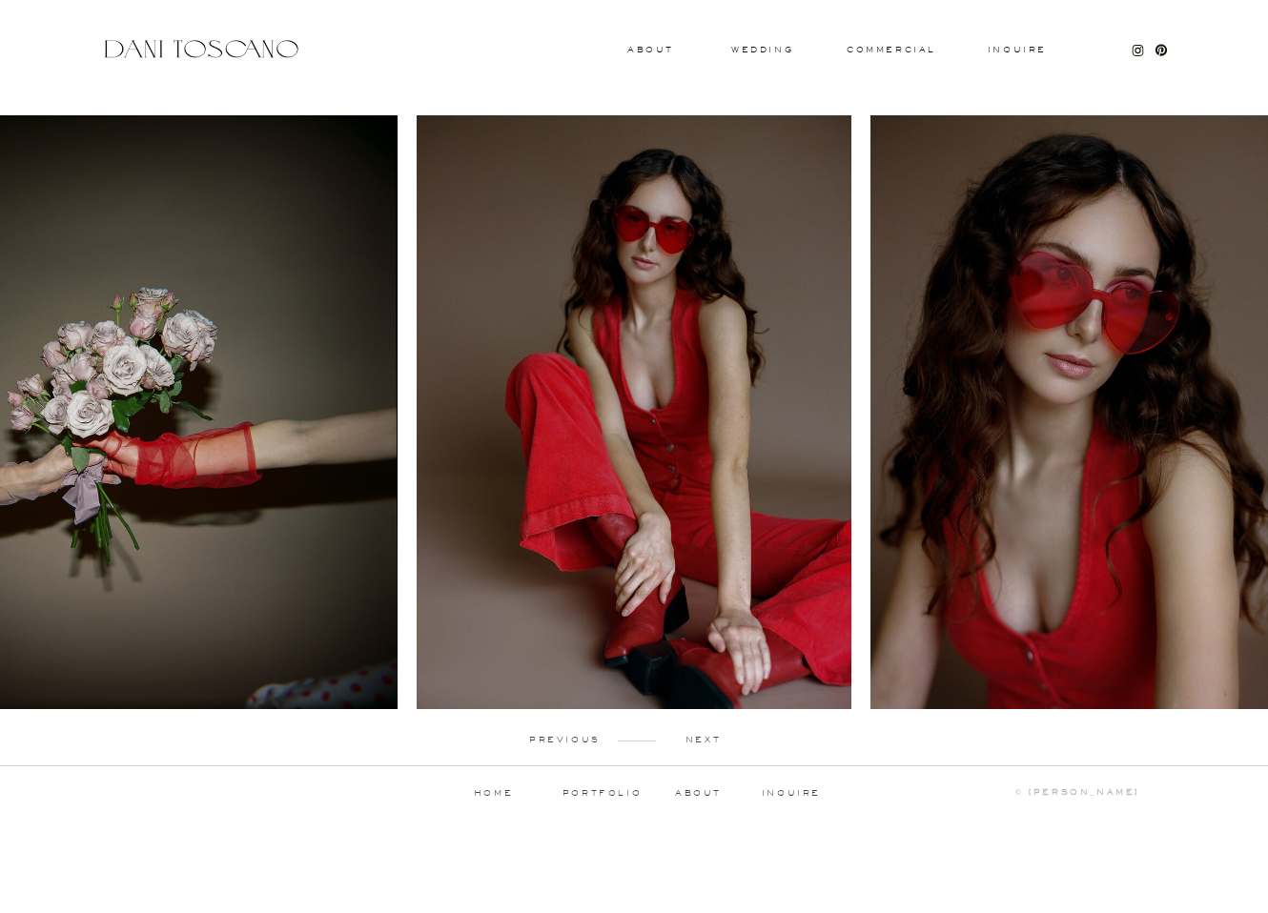
click at [701, 738] on p "next" at bounding box center [703, 740] width 94 height 9
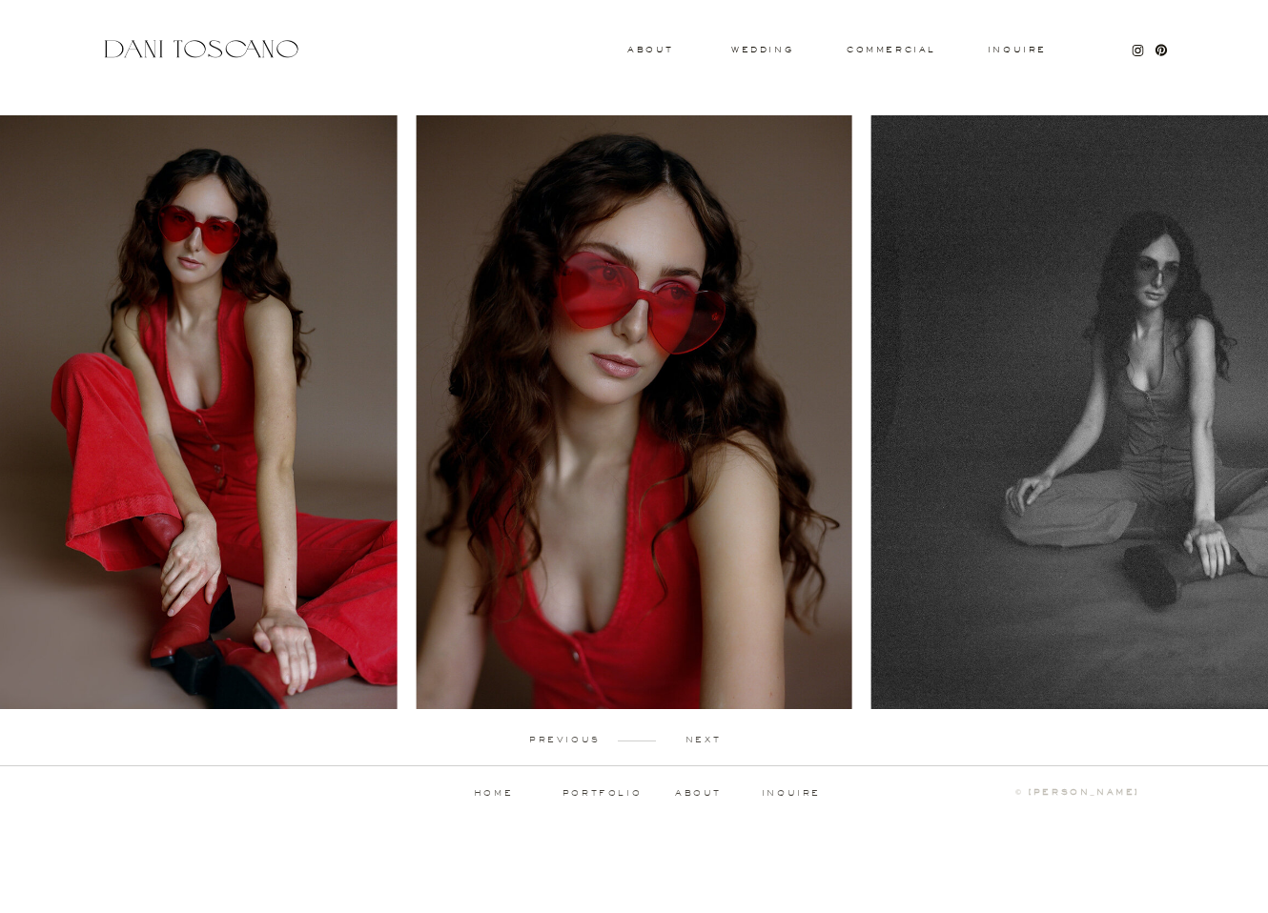
click at [701, 738] on p "next" at bounding box center [703, 740] width 94 height 9
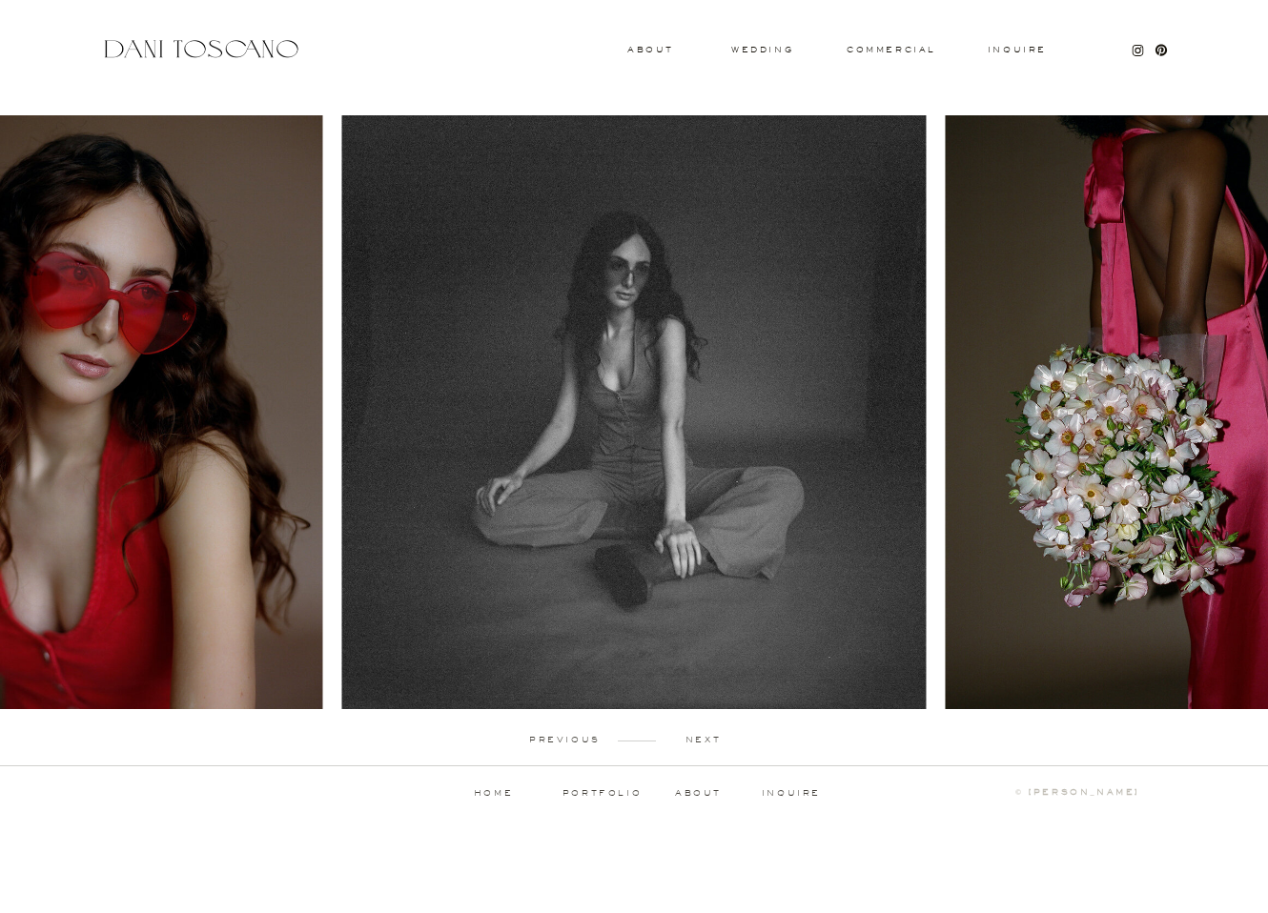
click at [701, 738] on p "next" at bounding box center [703, 740] width 94 height 9
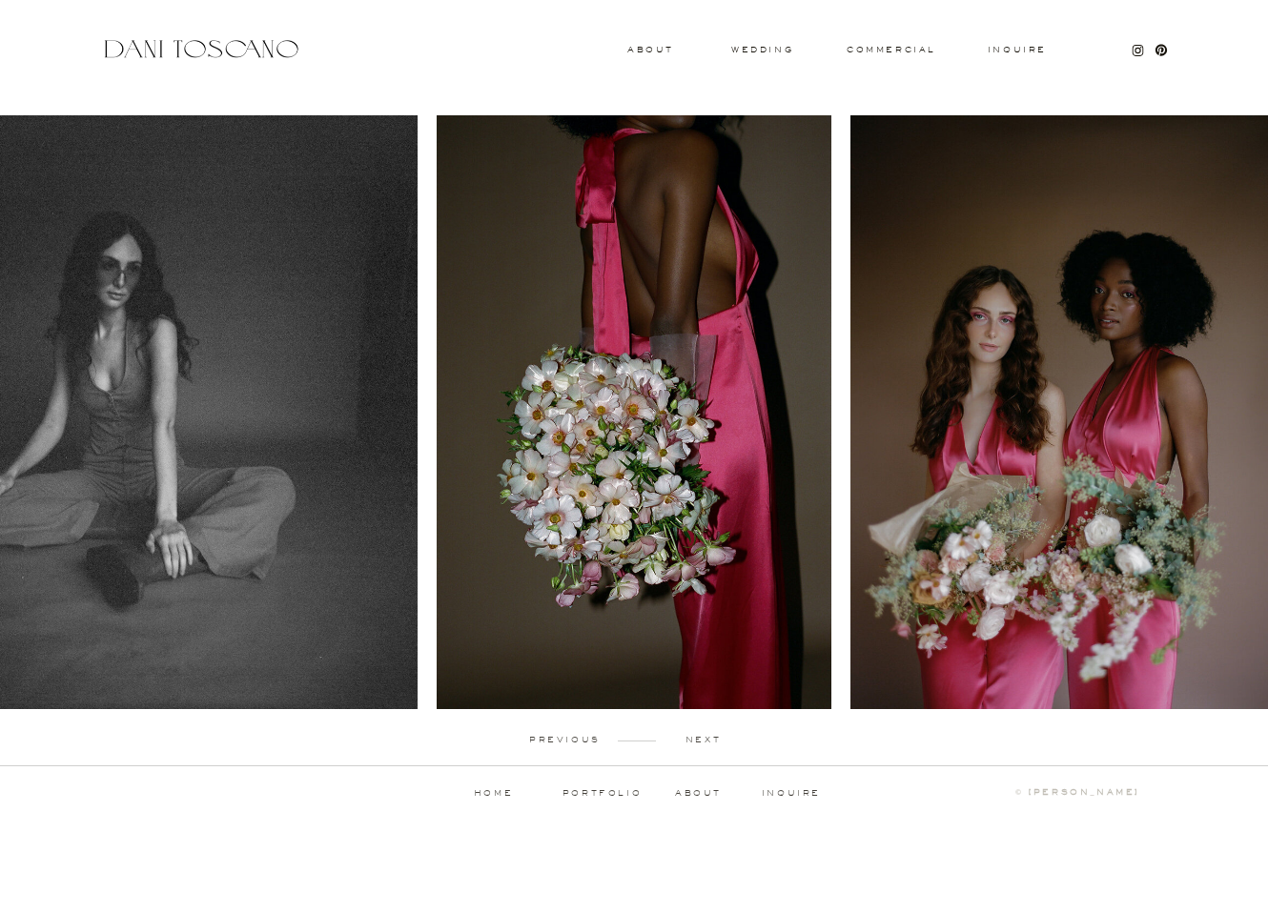
click at [701, 738] on p "next" at bounding box center [703, 740] width 94 height 9
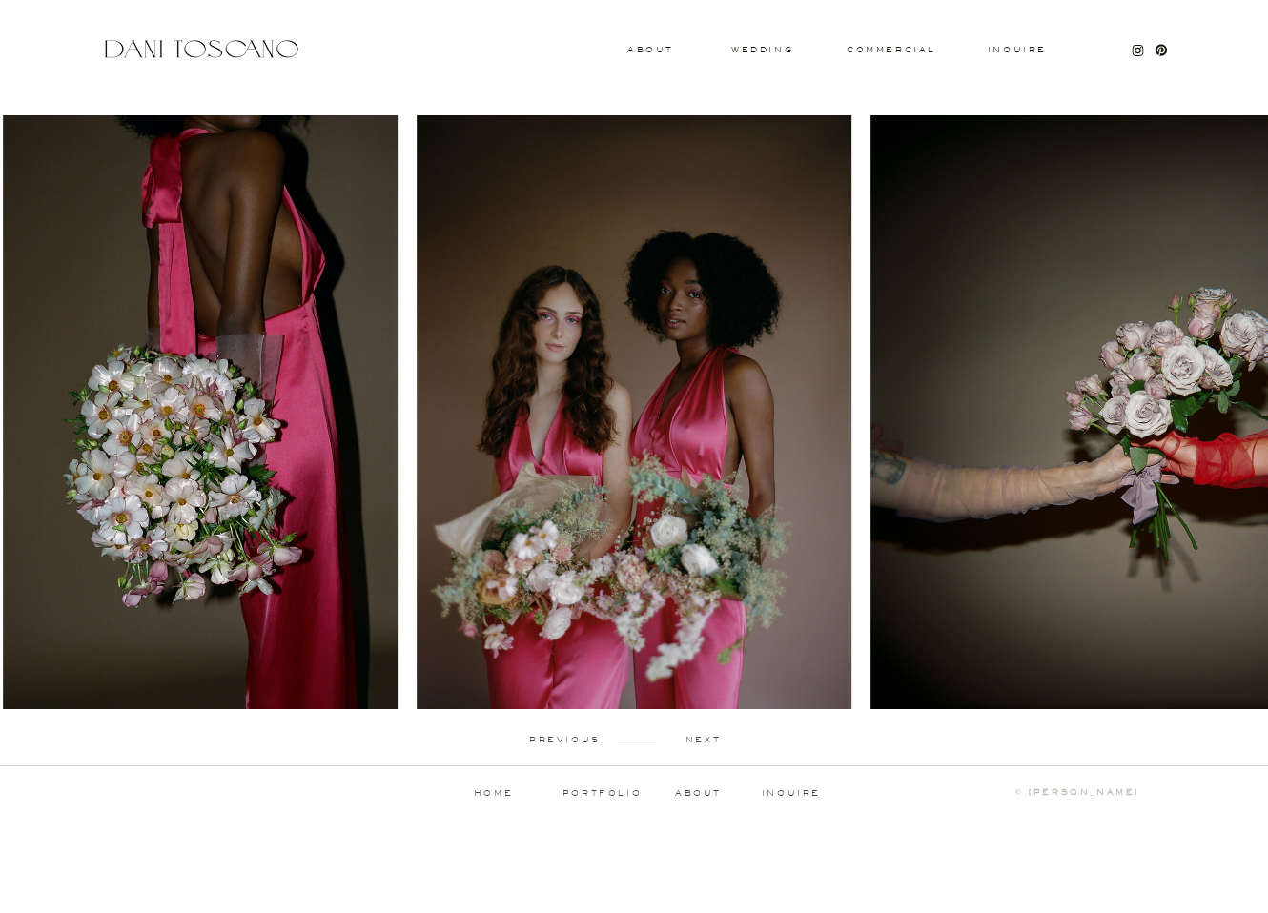
click at [701, 738] on p "next" at bounding box center [703, 740] width 94 height 9
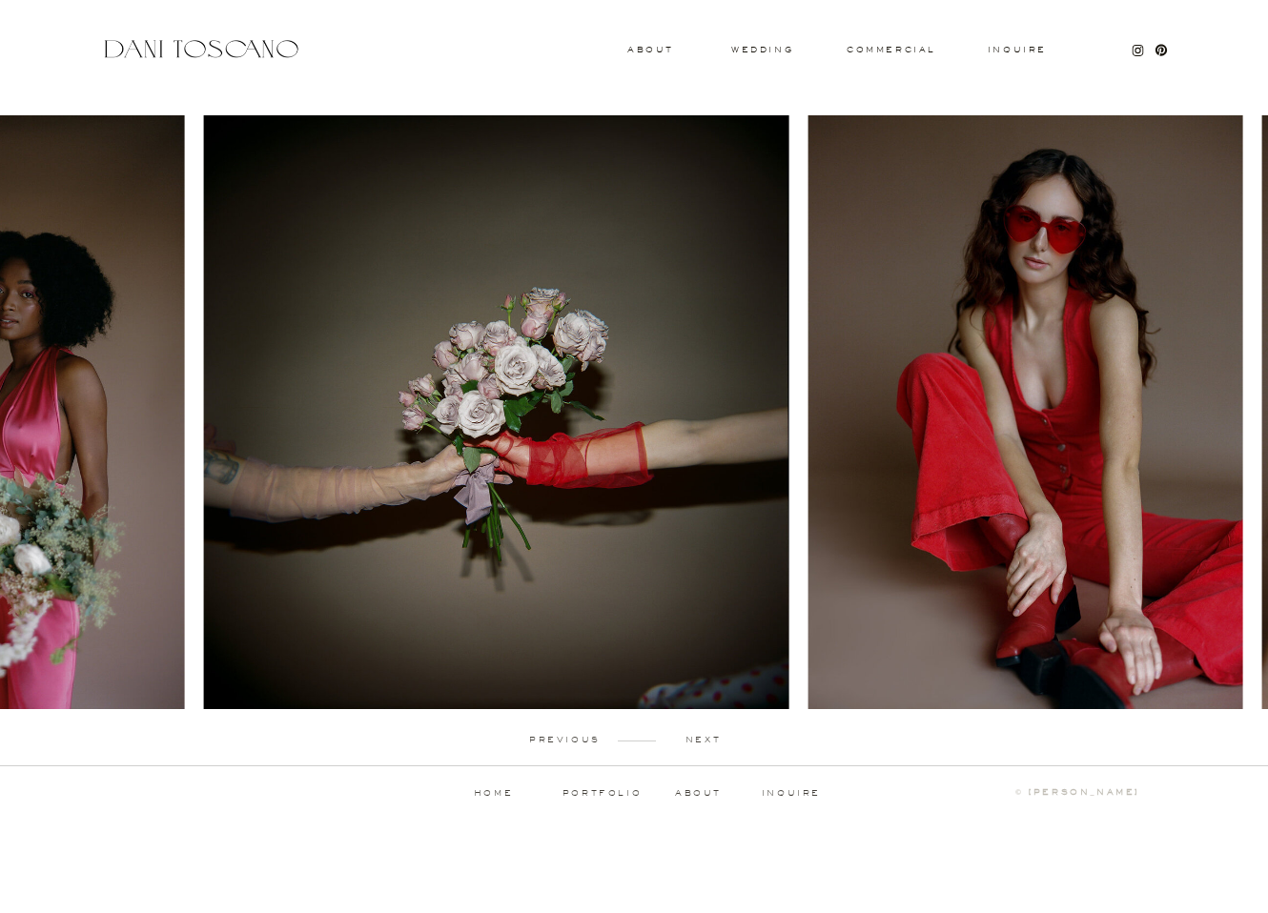
click at [0, 0] on div "Inquire commercial wedding About previous next portfolio about inquire ↑ back t…" at bounding box center [634, 418] width 1268 height 837
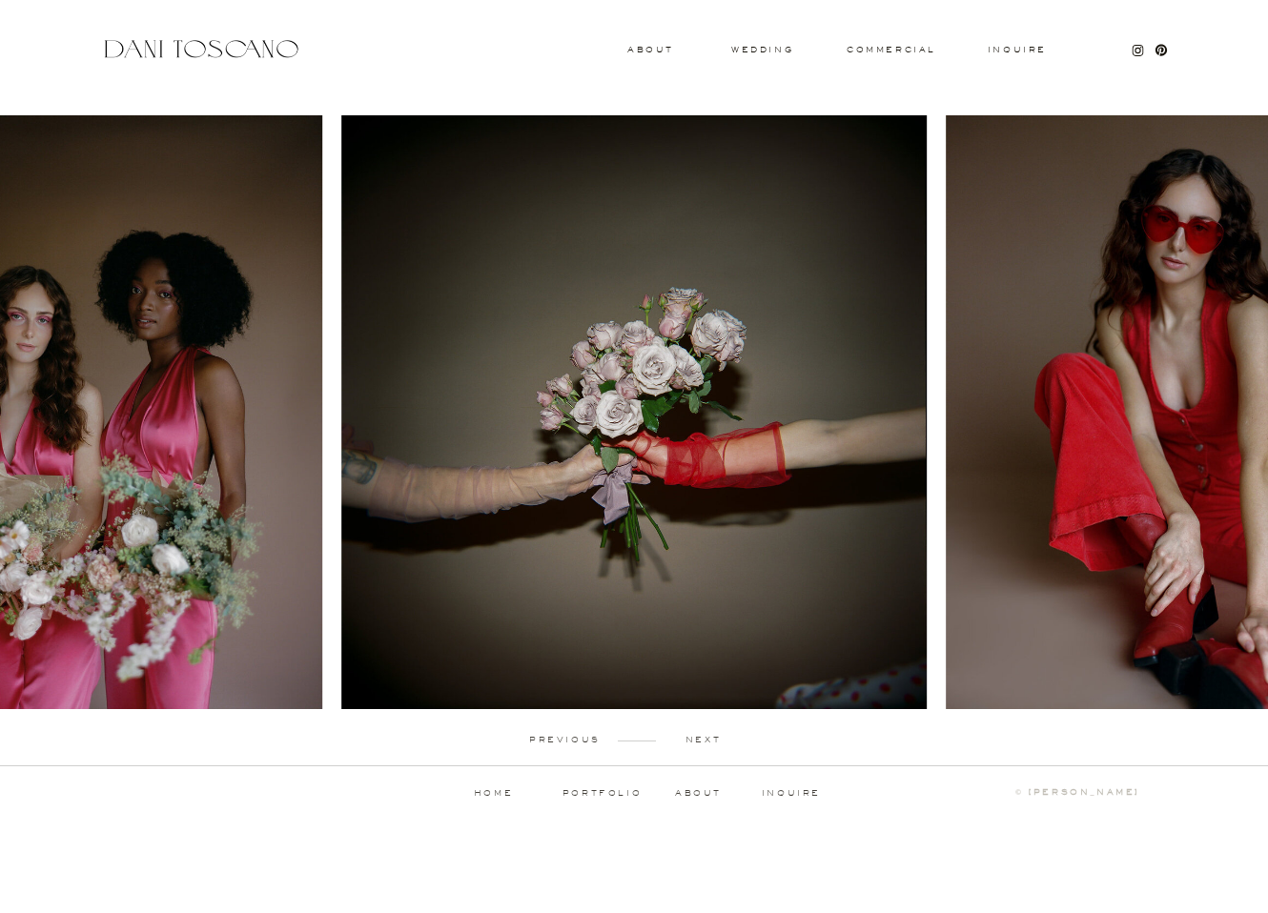
click at [706, 738] on p "next" at bounding box center [703, 740] width 94 height 9
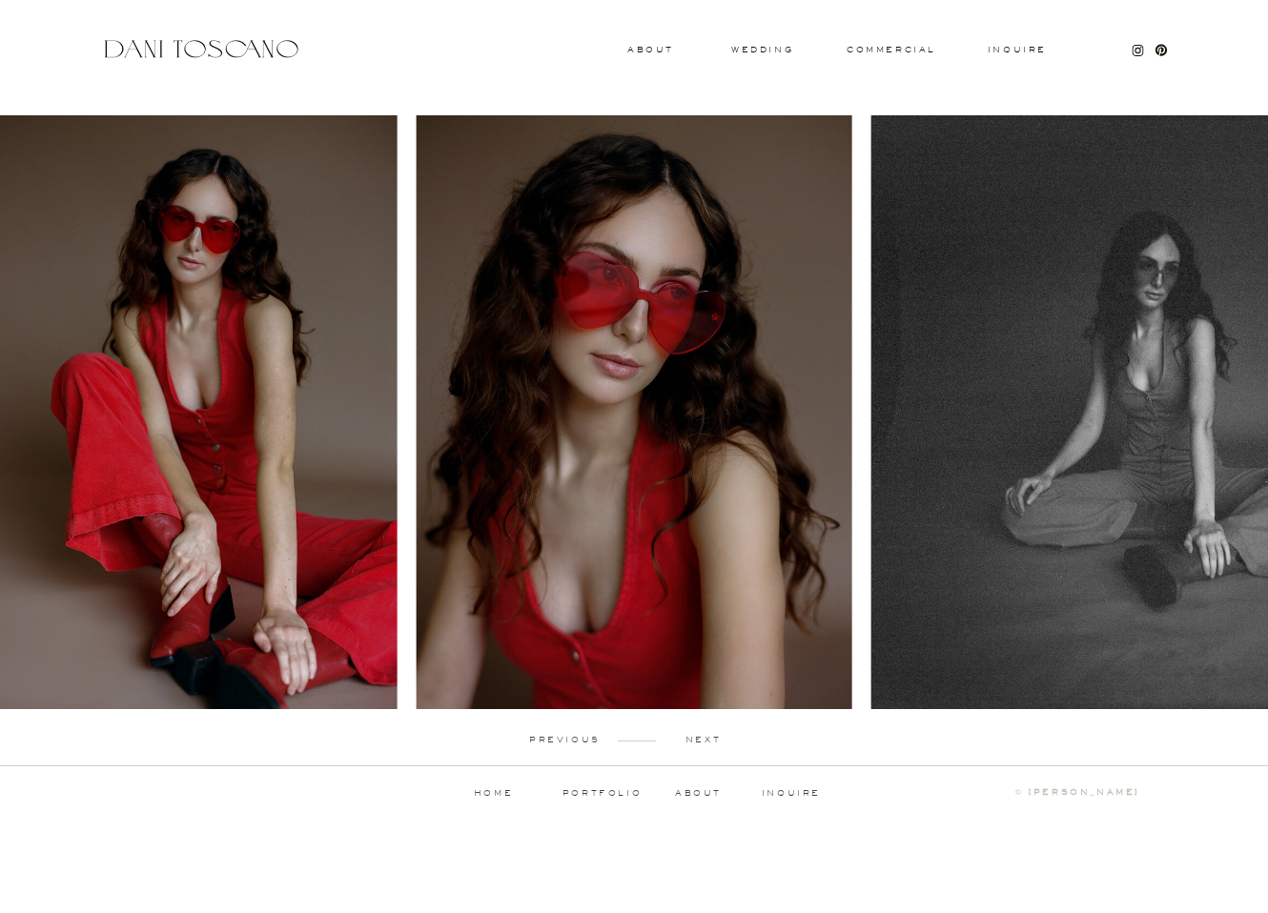
click at [706, 743] on p "next" at bounding box center [703, 740] width 94 height 9
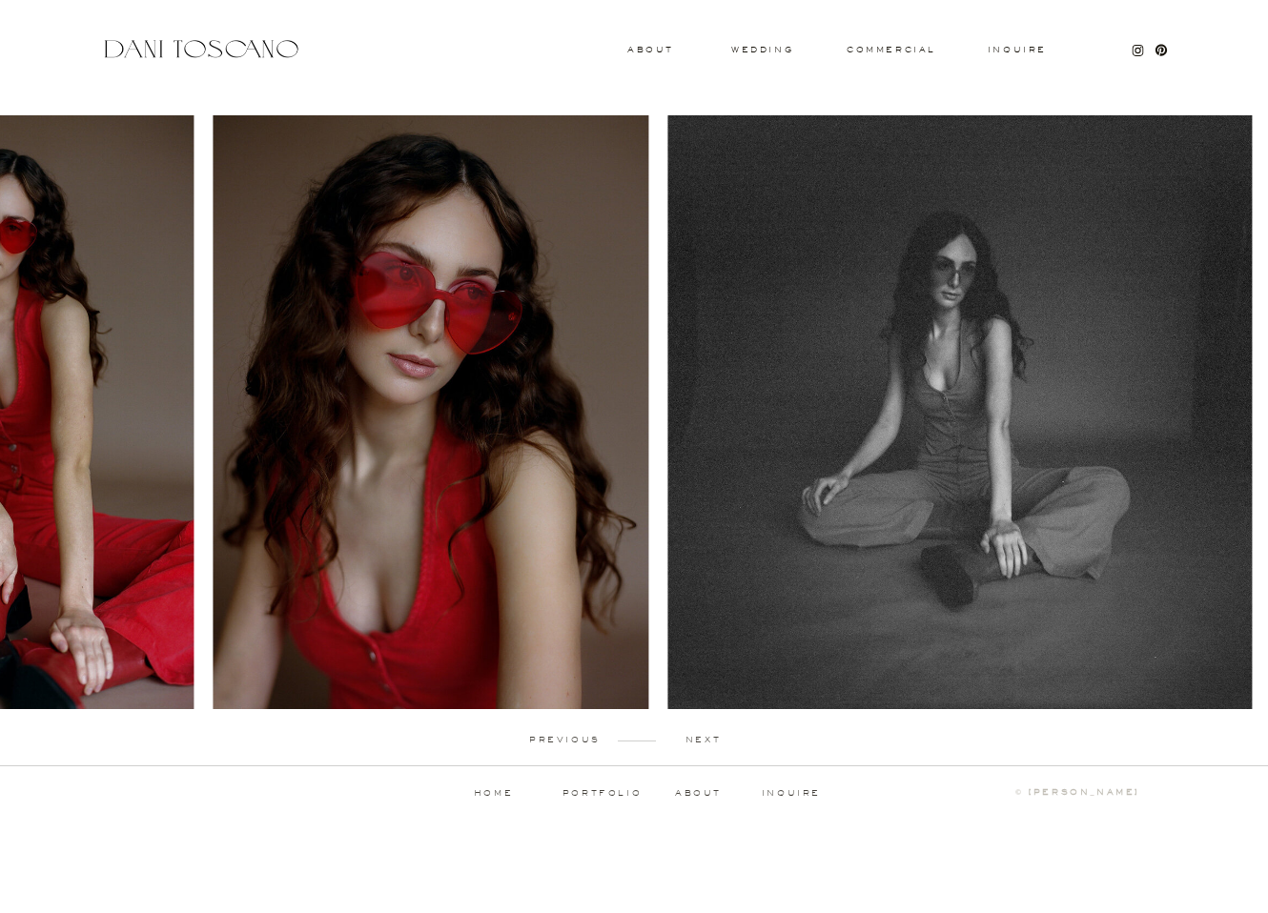
click at [0, 0] on div "Inquire commercial wedding About previous next portfolio about inquire ↑ back t…" at bounding box center [634, 418] width 1268 height 837
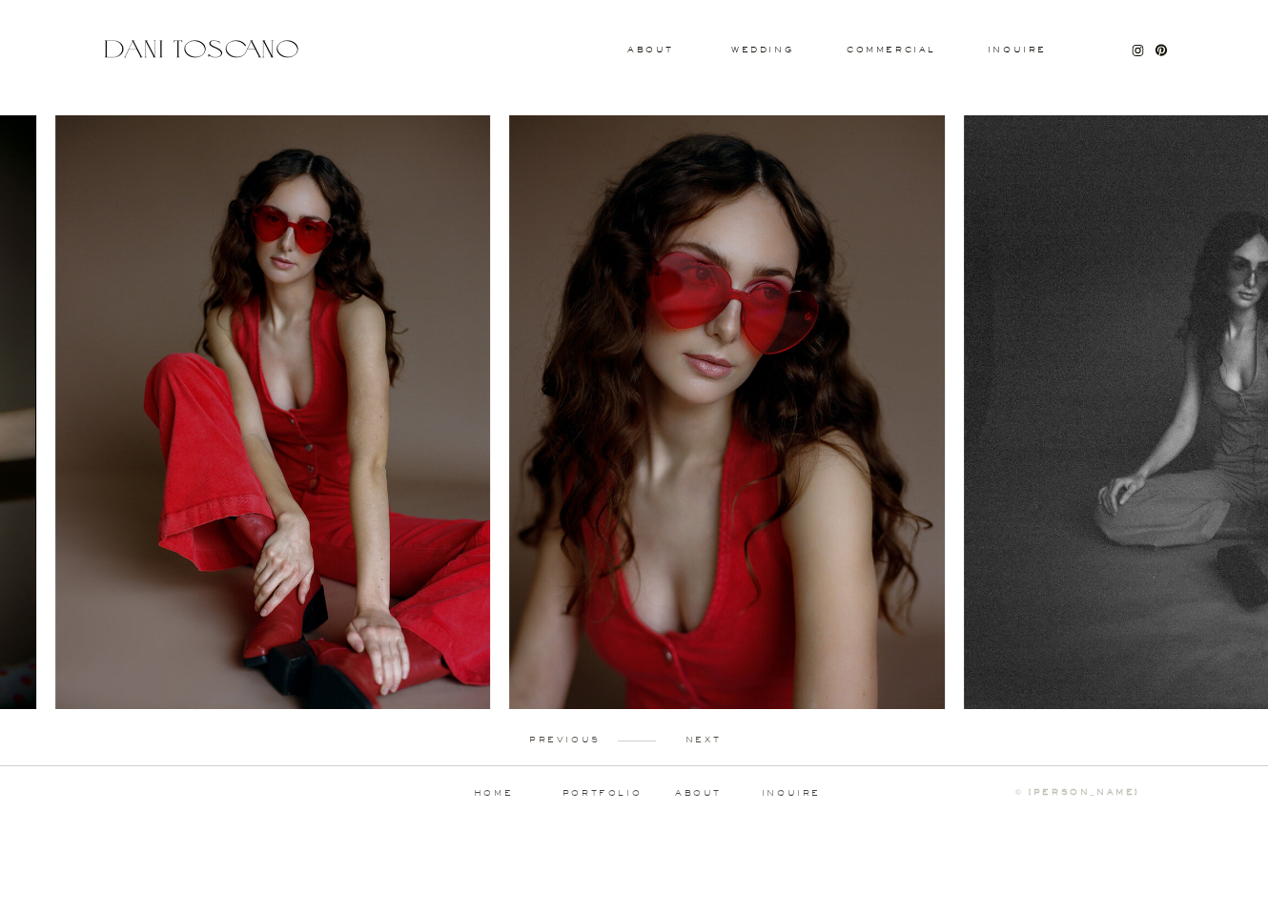
click at [0, 0] on div "Inquire commercial wedding About previous next portfolio about inquire ↑ back t…" at bounding box center [634, 418] width 1268 height 837
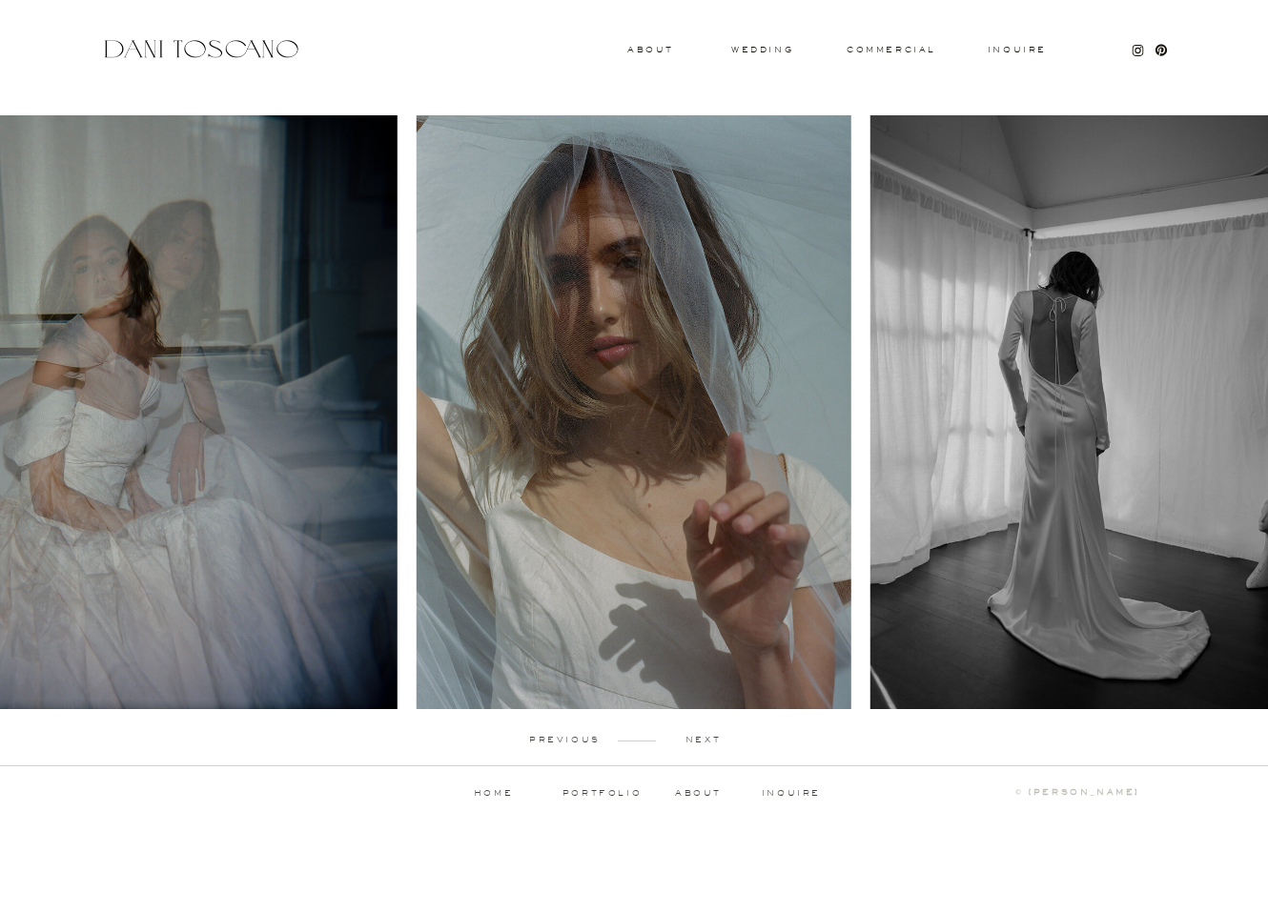
click at [398, 475] on img at bounding box center [104, 412] width 585 height 594
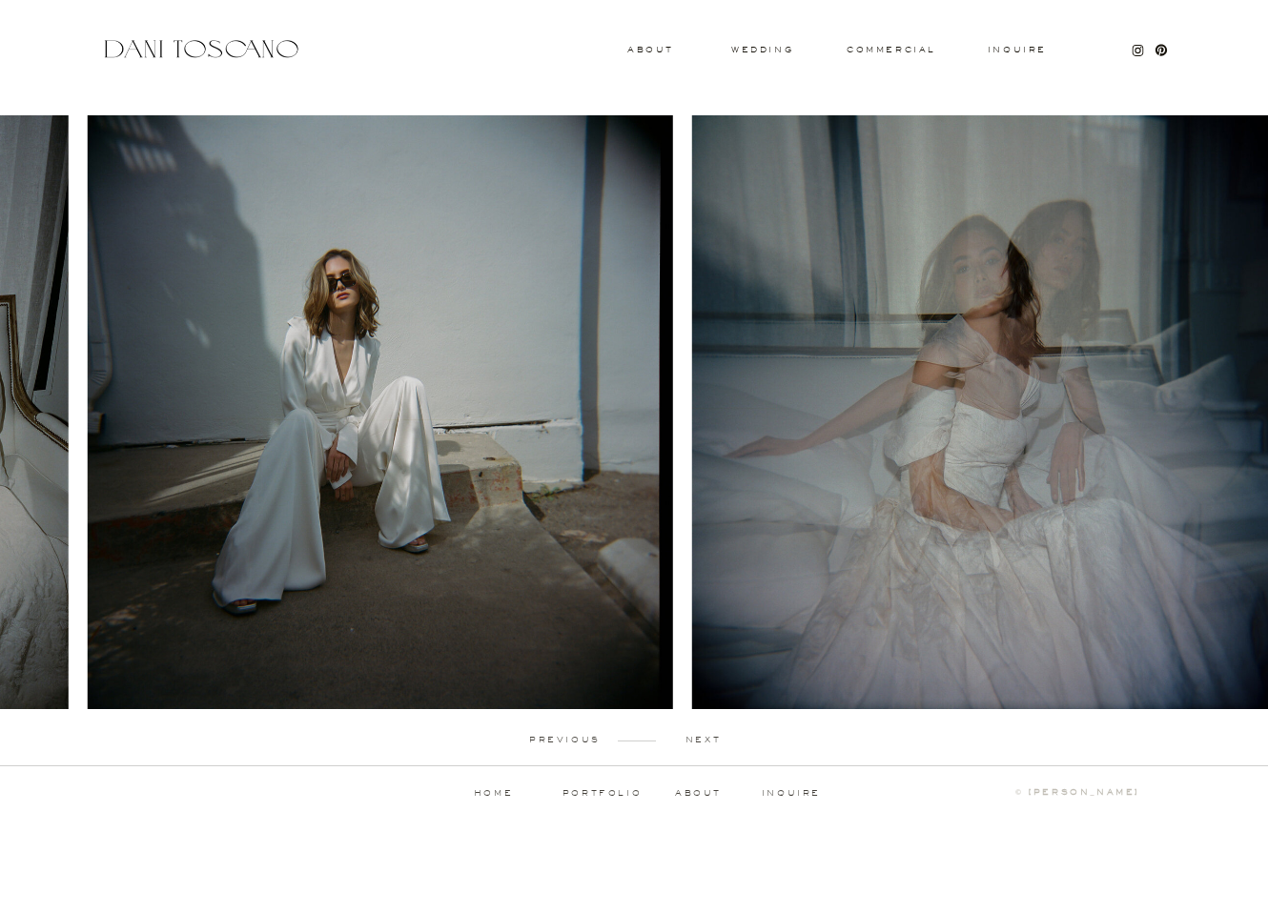
click at [0, 0] on div "Inquire commercial wedding About previous next portfolio about inquire ↑ back t…" at bounding box center [634, 418] width 1268 height 837
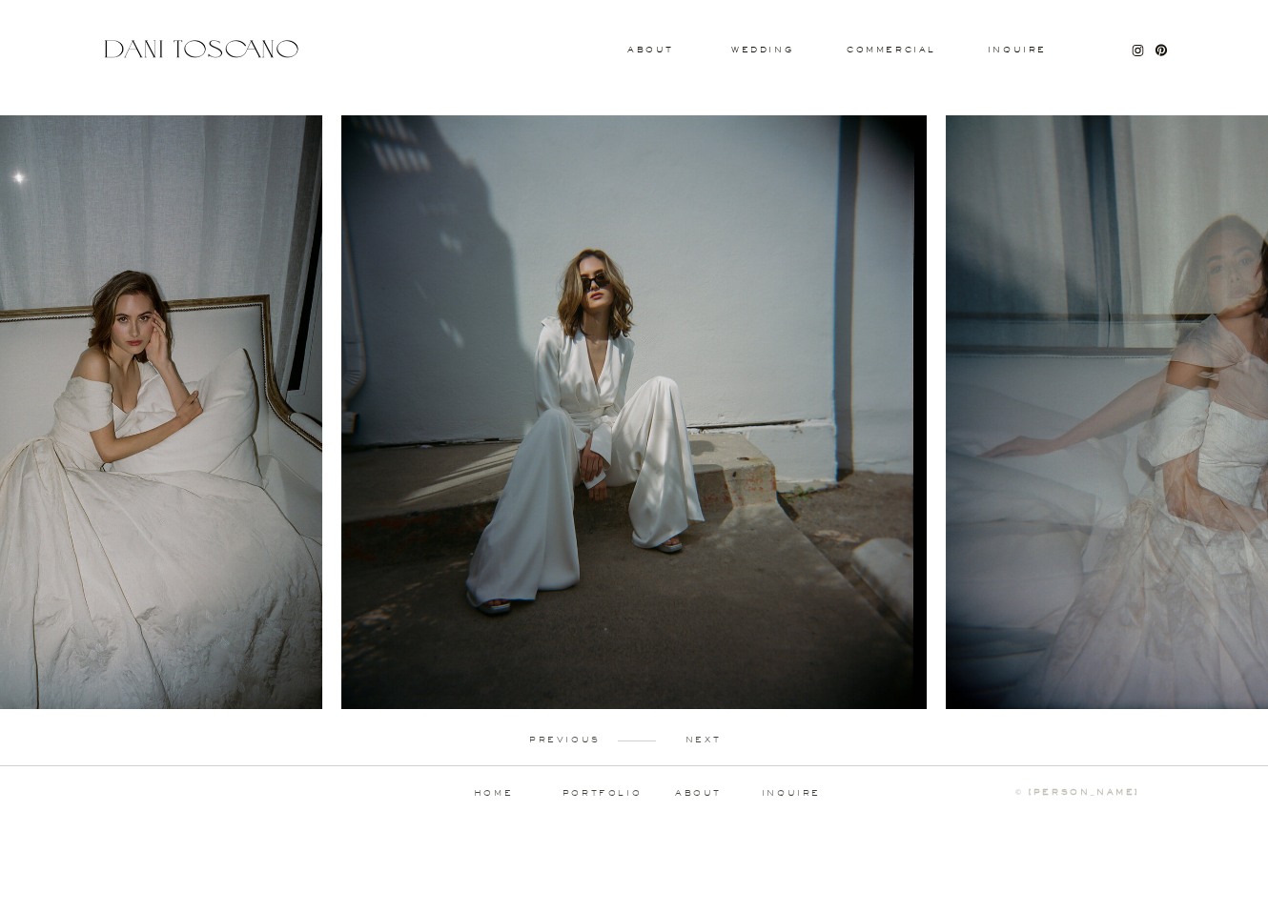
click at [700, 741] on p "next" at bounding box center [703, 740] width 94 height 9
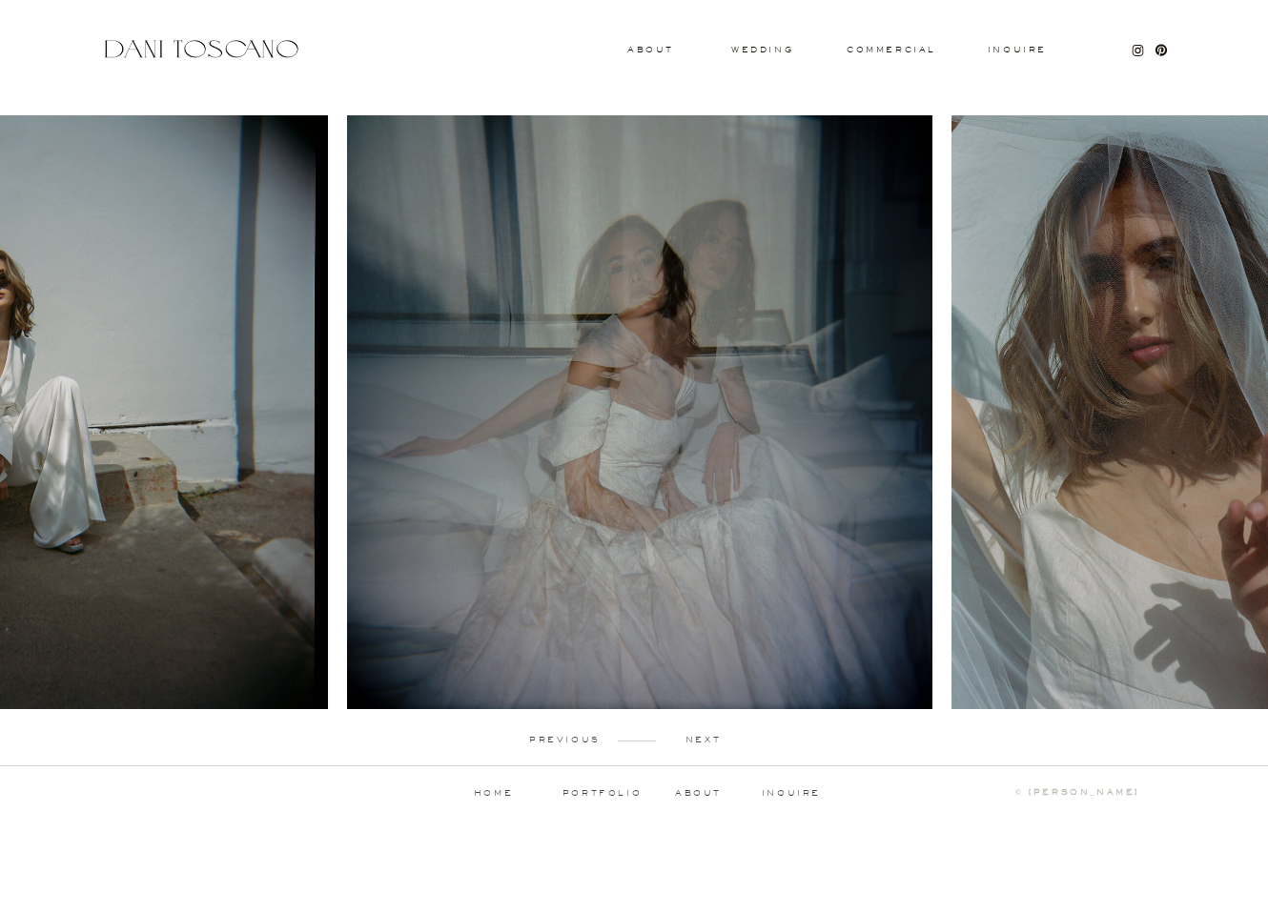
click at [700, 741] on p "next" at bounding box center [703, 740] width 94 height 9
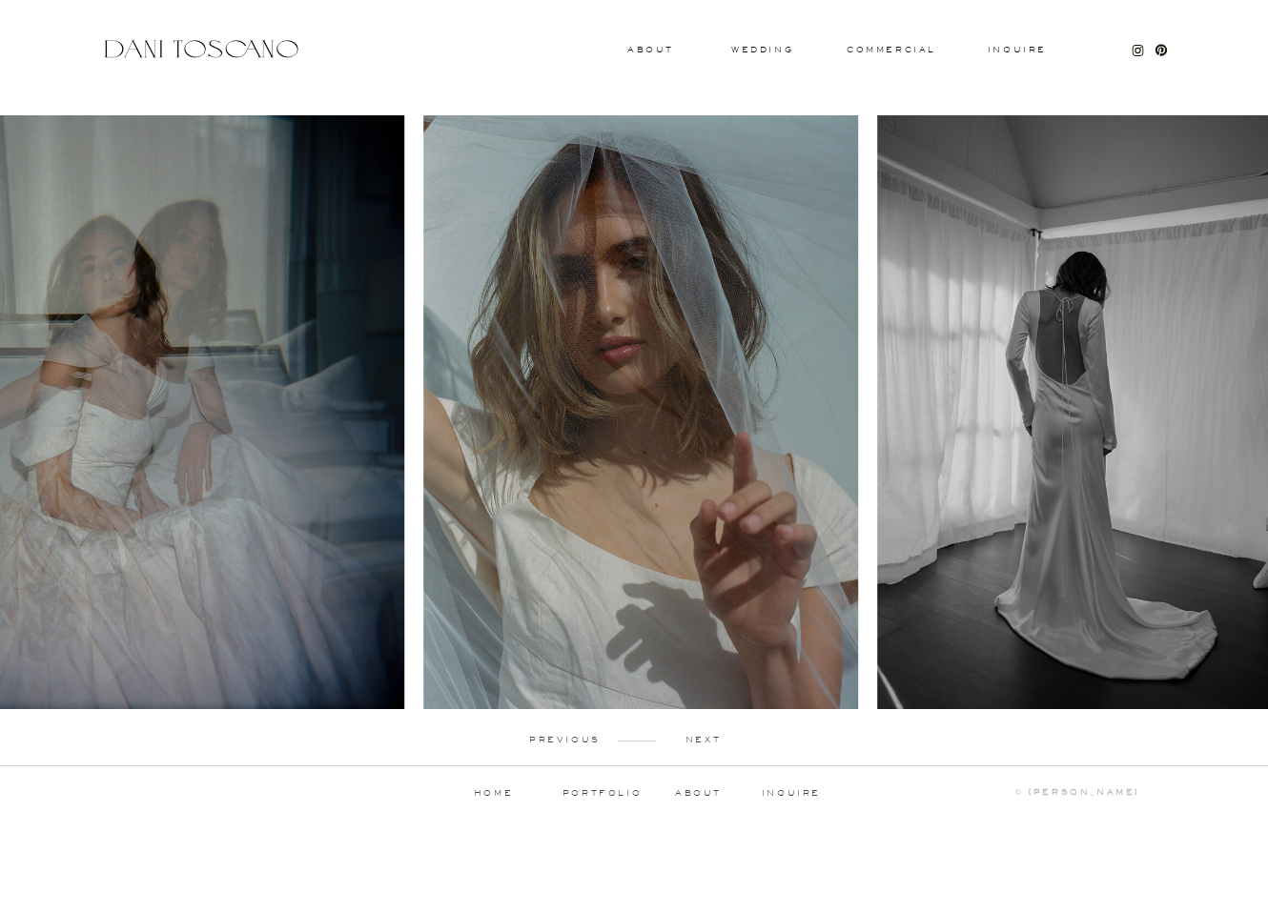
click at [700, 741] on p "next" at bounding box center [703, 740] width 94 height 9
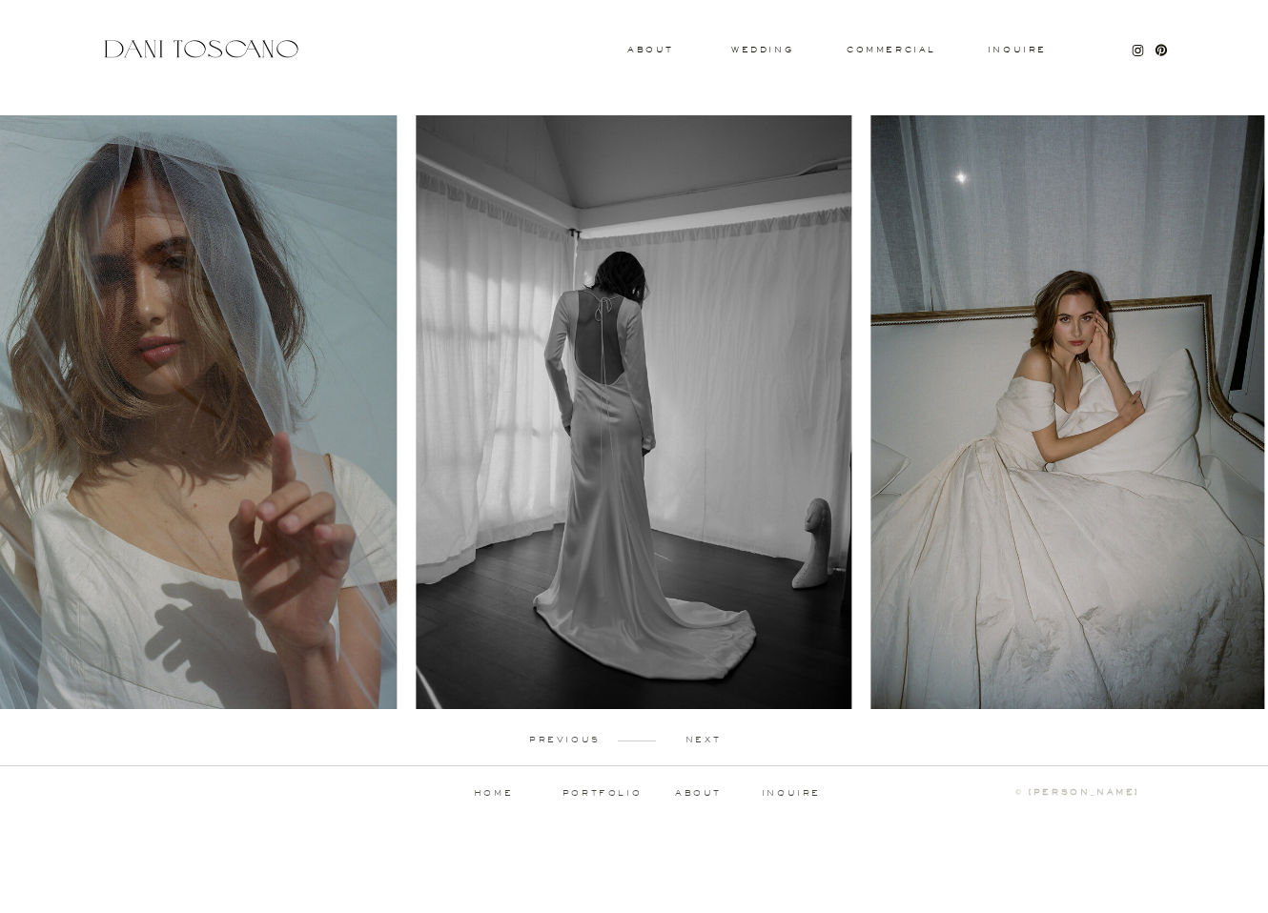
click at [700, 741] on p "next" at bounding box center [703, 740] width 94 height 9
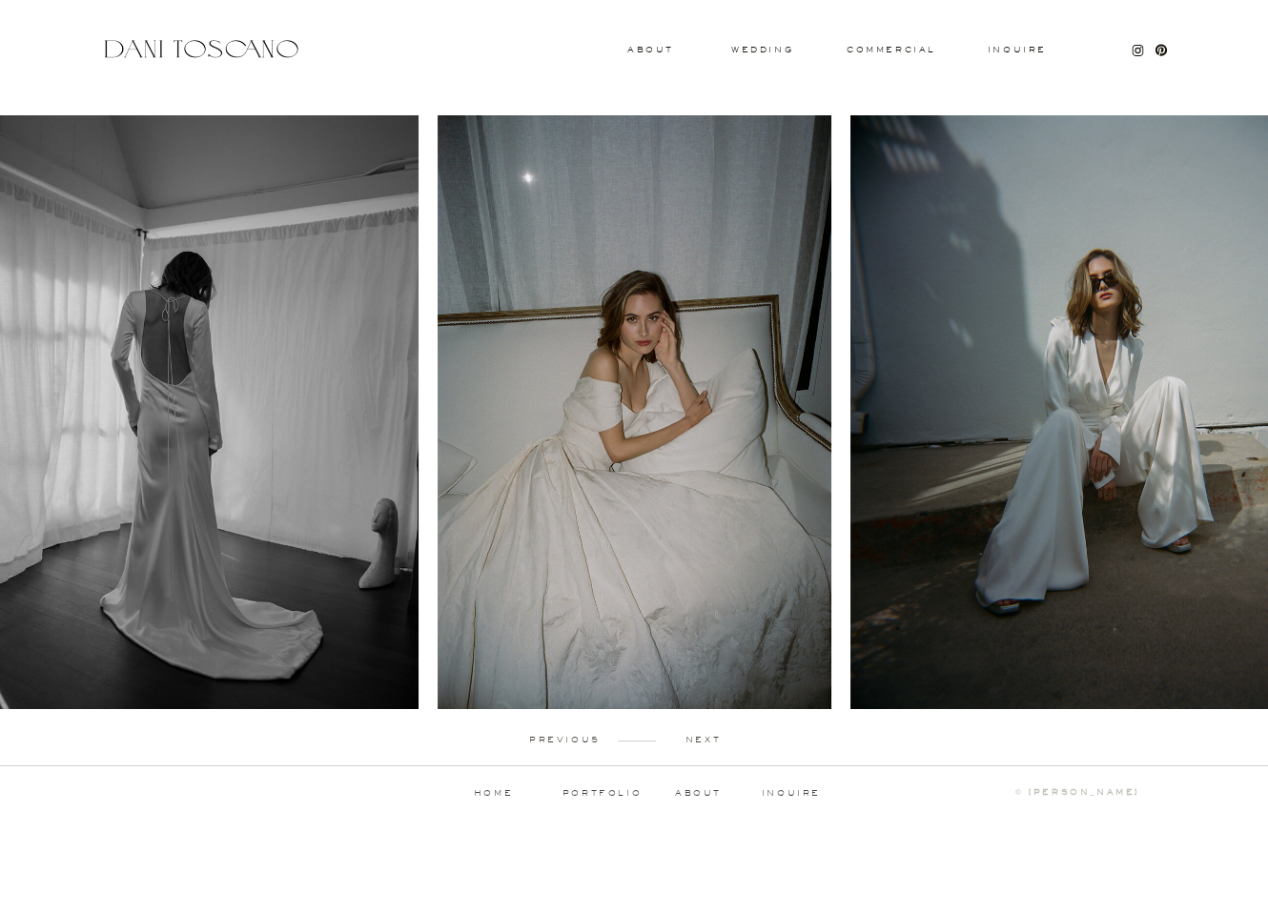
click at [700, 741] on p "next" at bounding box center [703, 740] width 94 height 9
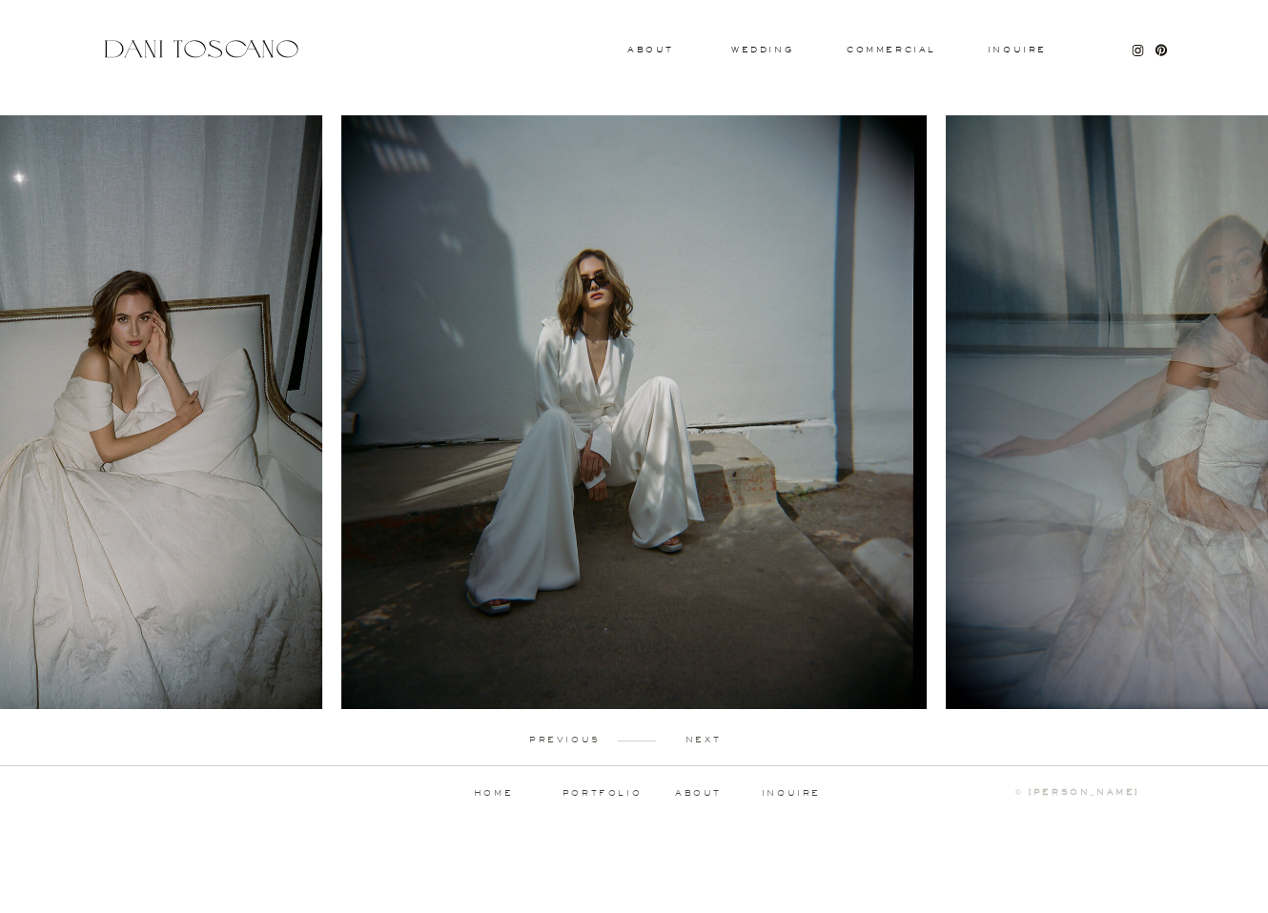
click at [700, 741] on p "next" at bounding box center [703, 740] width 94 height 9
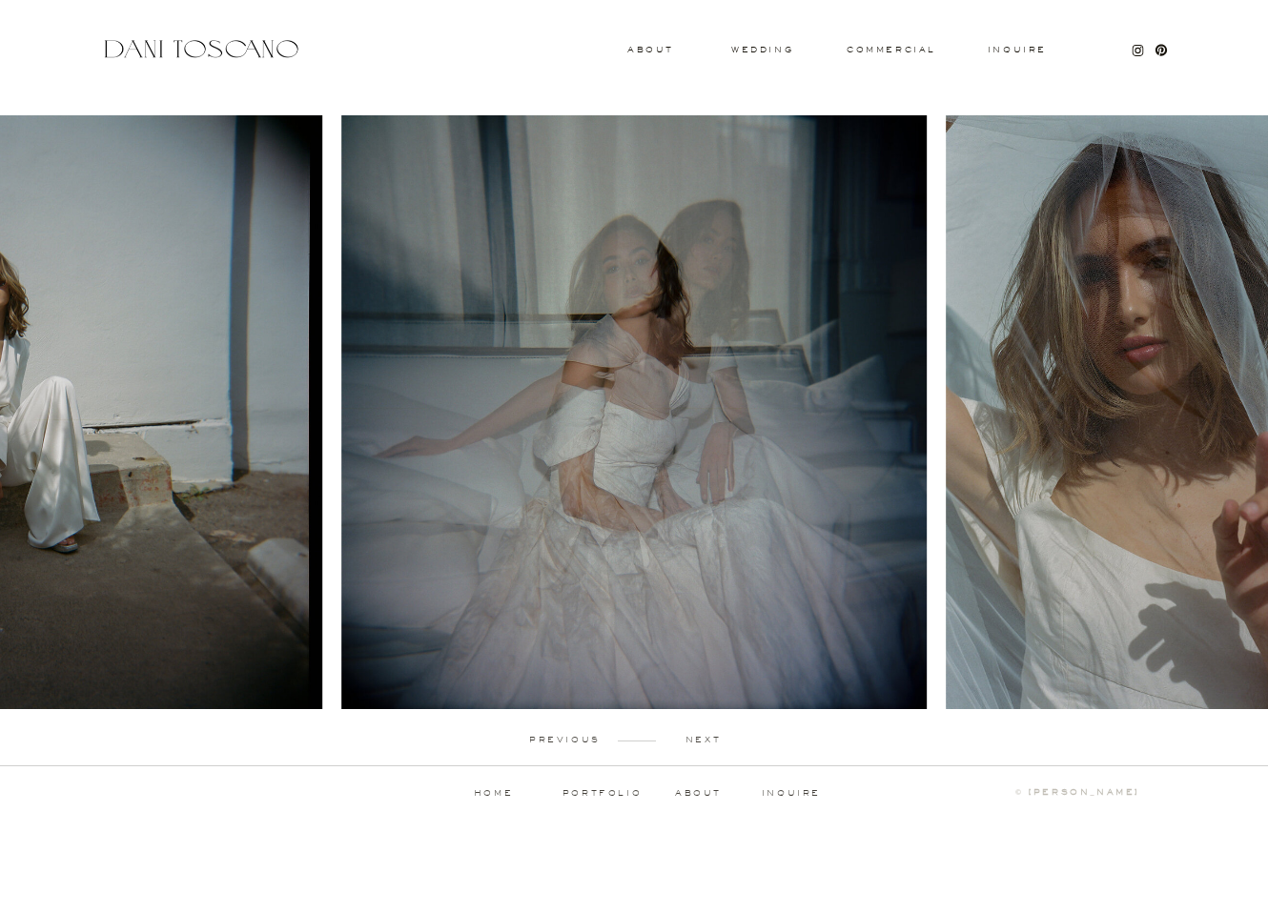
click at [700, 741] on p "next" at bounding box center [703, 740] width 94 height 9
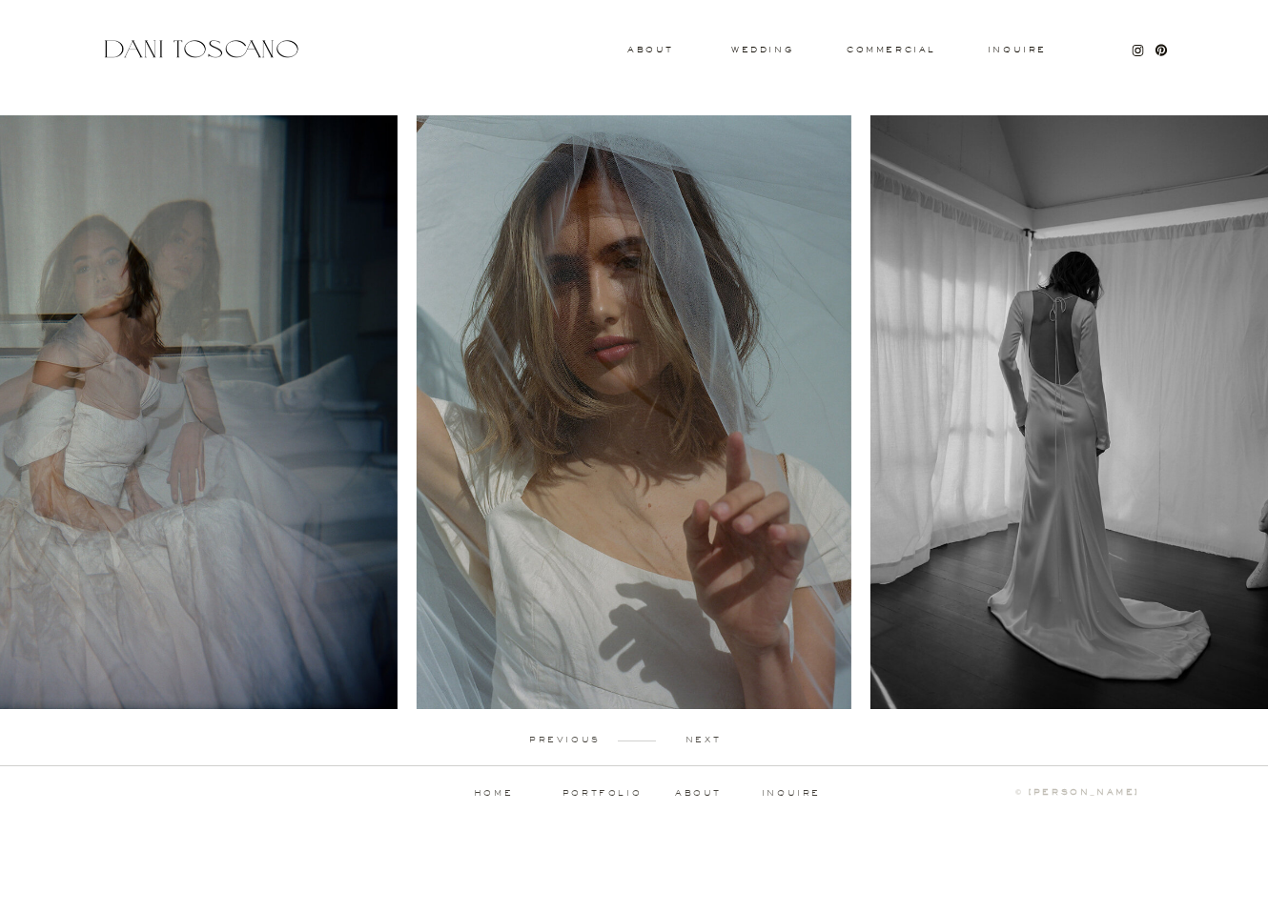
click at [700, 741] on p "next" at bounding box center [703, 740] width 94 height 9
